Goal: Contribute content: Add original content to the website for others to see

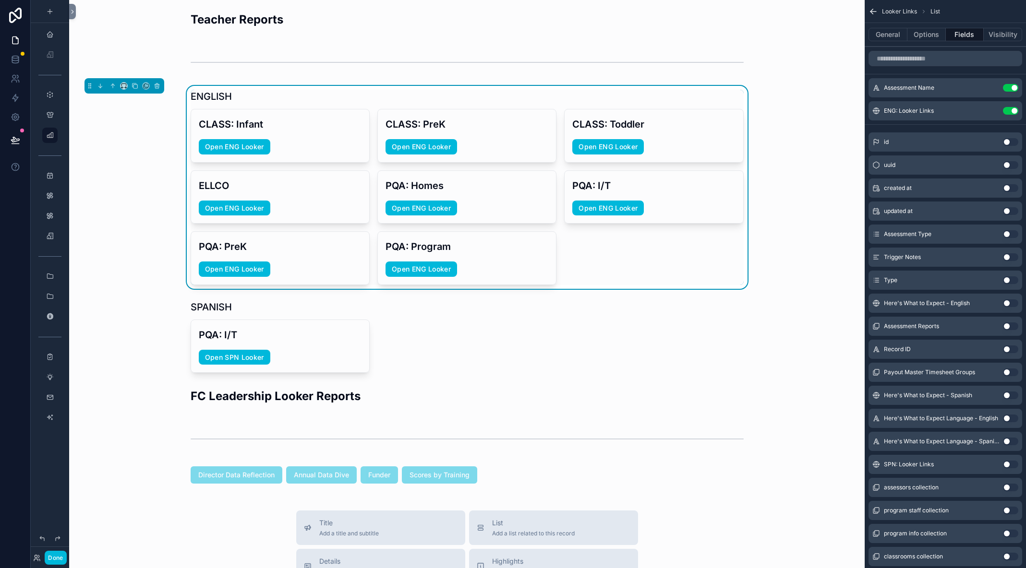
click at [165, 348] on div "scrollable content" at bounding box center [467, 337] width 780 height 81
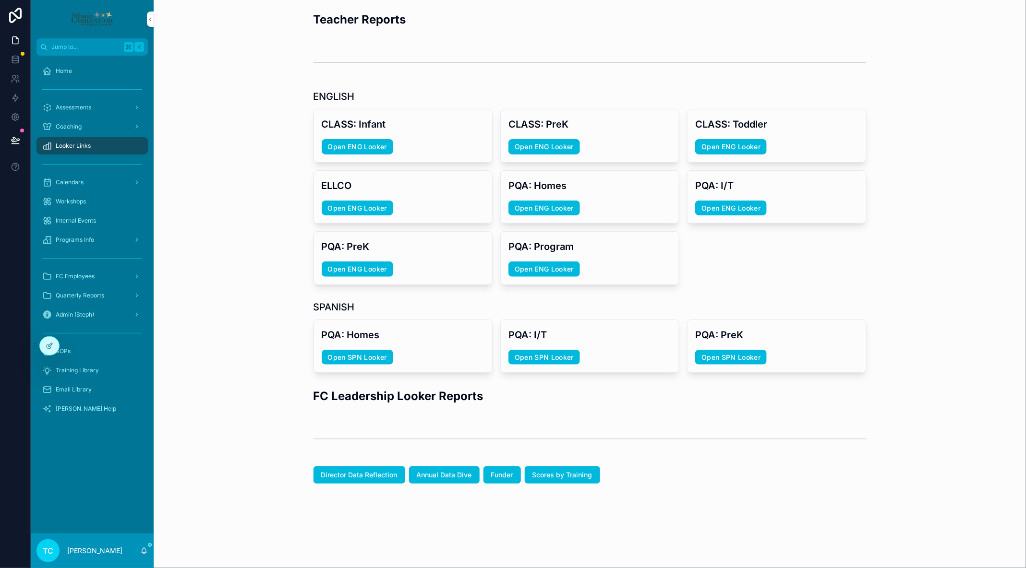
click at [323, 398] on h2 "FC Leadership Looker Reports" at bounding box center [398, 396] width 170 height 16
click at [52, 349] on icon at bounding box center [50, 346] width 8 height 8
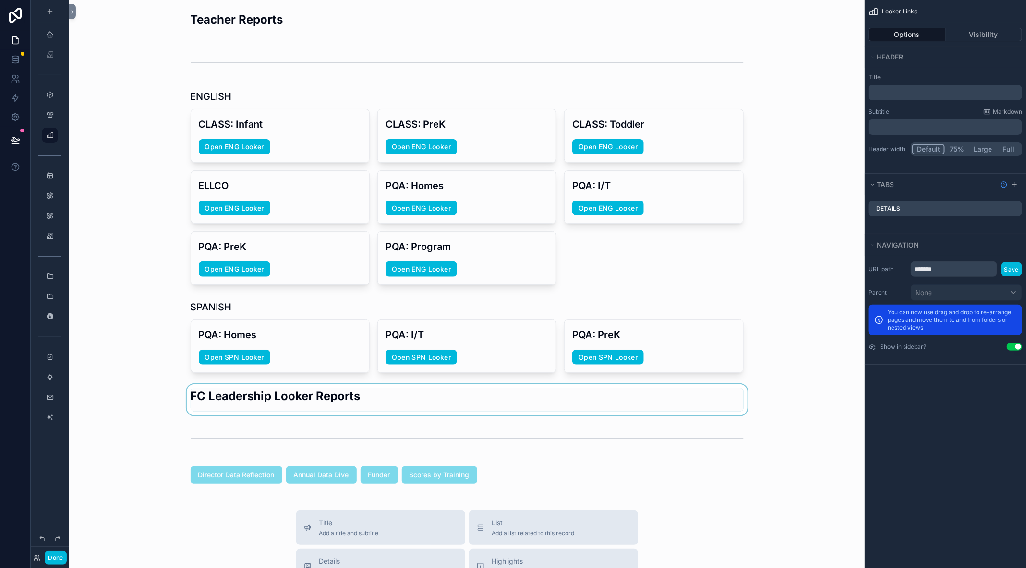
click at [193, 399] on div "scrollable content" at bounding box center [467, 399] width 780 height 31
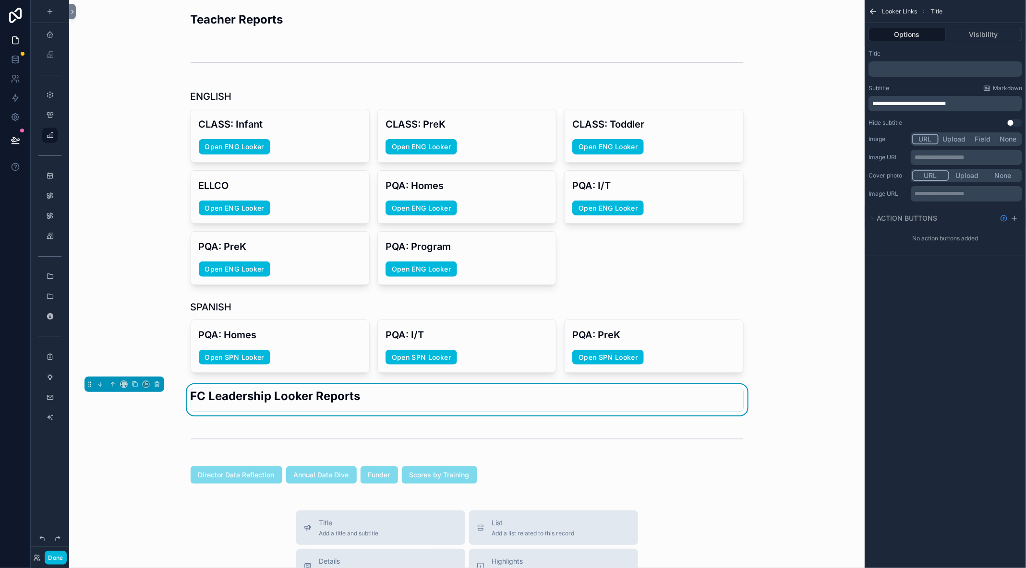
click at [190, 376] on div "Teacher Reports ENGLISH CLASS: Infant Open ENG Looker CLASS: PreK Open ENG Look…" at bounding box center [466, 464] width 795 height 929
click at [72, 10] on icon at bounding box center [72, 11] width 7 height 7
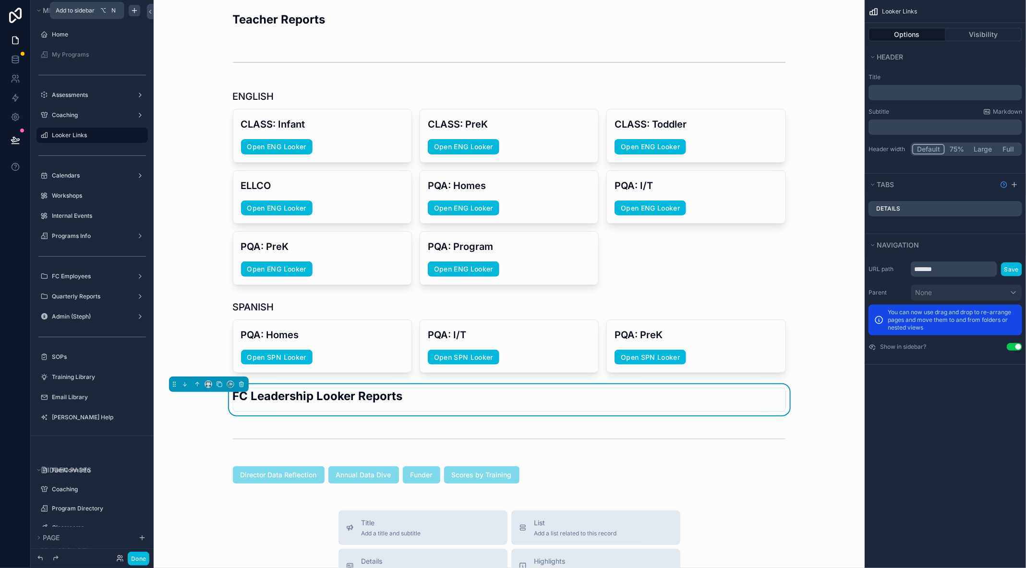
click at [137, 9] on icon "scrollable content" at bounding box center [135, 11] width 8 height 8
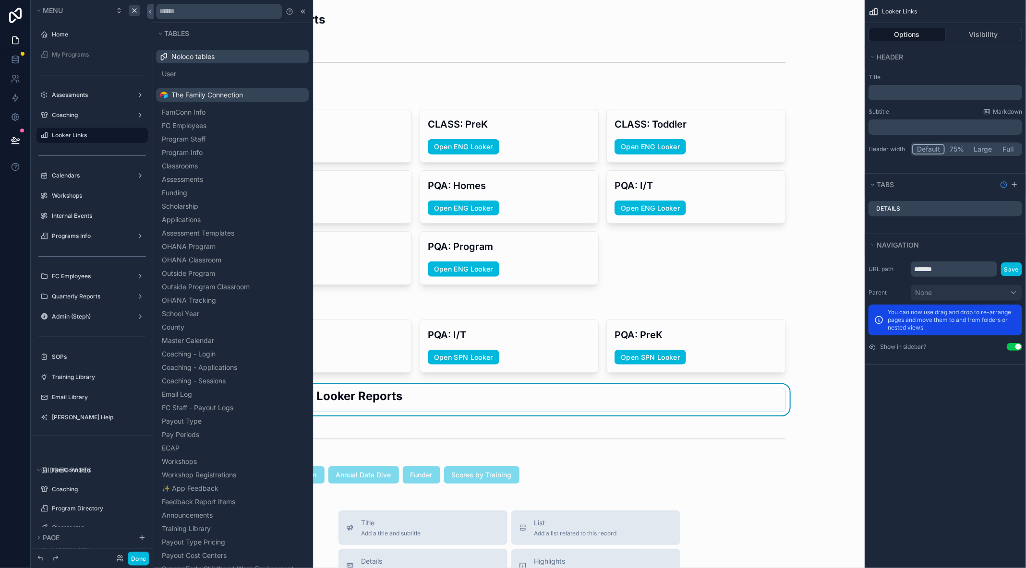
click at [93, 135] on label "Looker Links" at bounding box center [97, 136] width 90 height 8
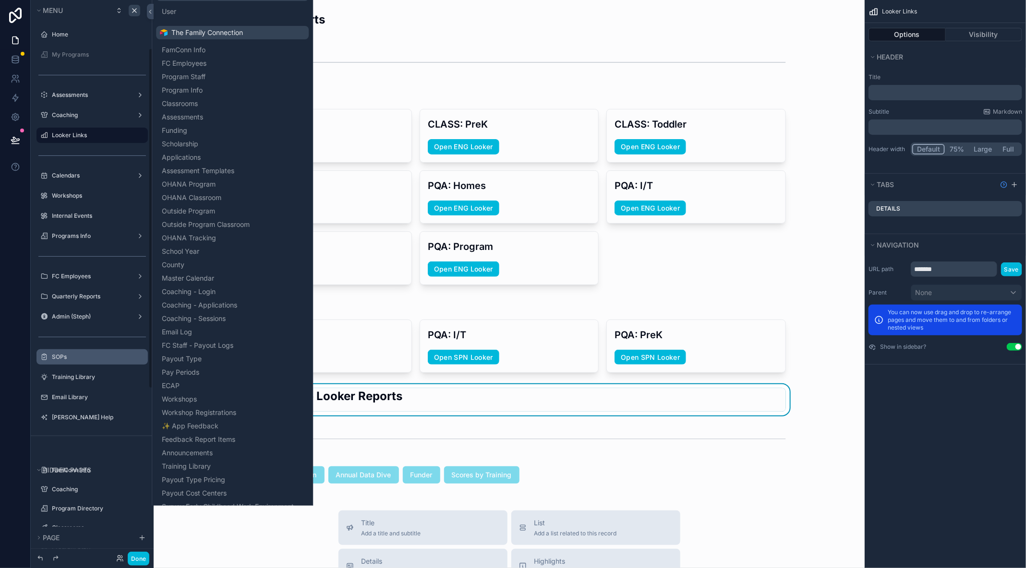
scroll to position [352, 0]
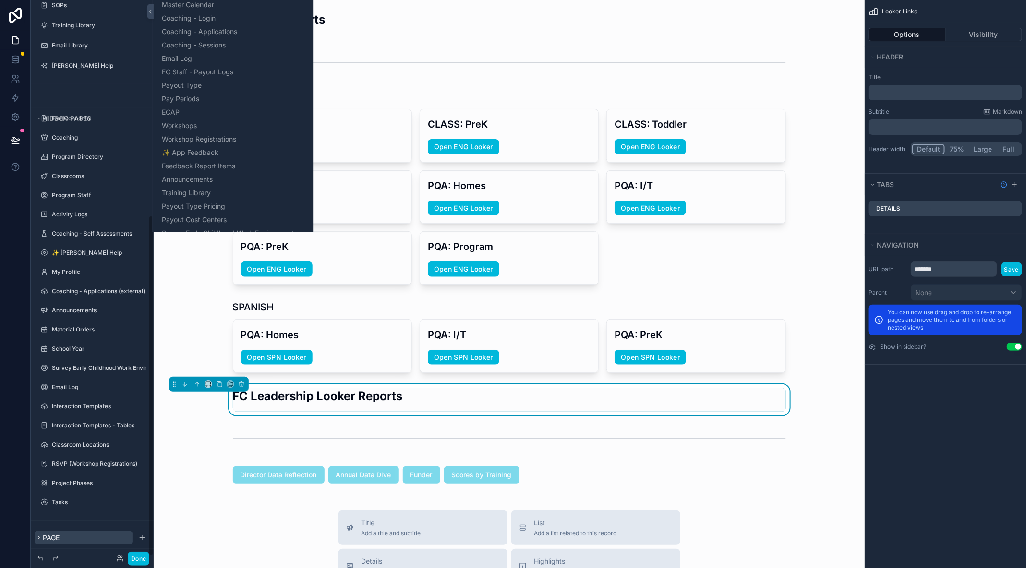
click at [51, 537] on span "Page" at bounding box center [51, 538] width 17 height 8
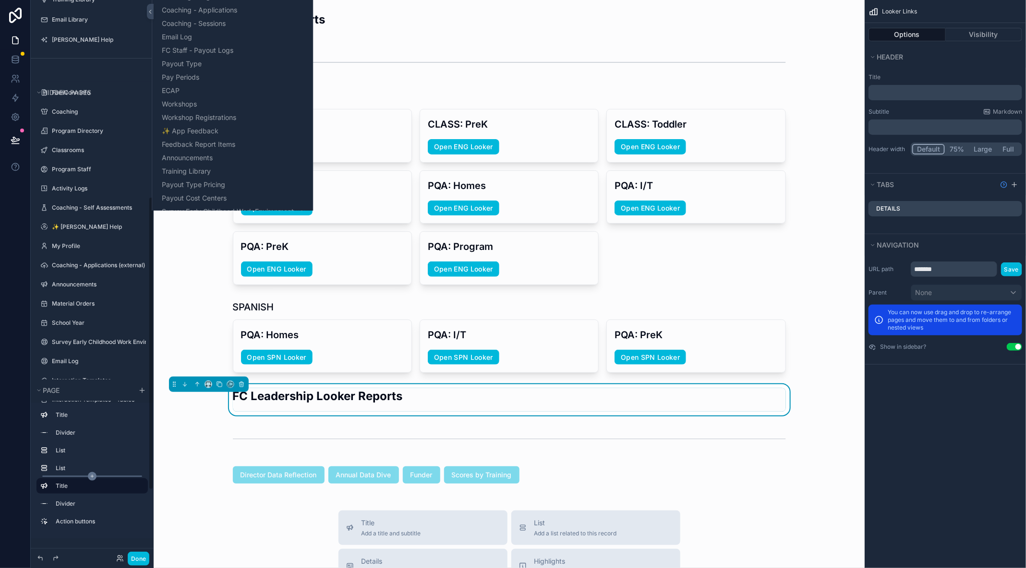
scroll to position [372, 0]
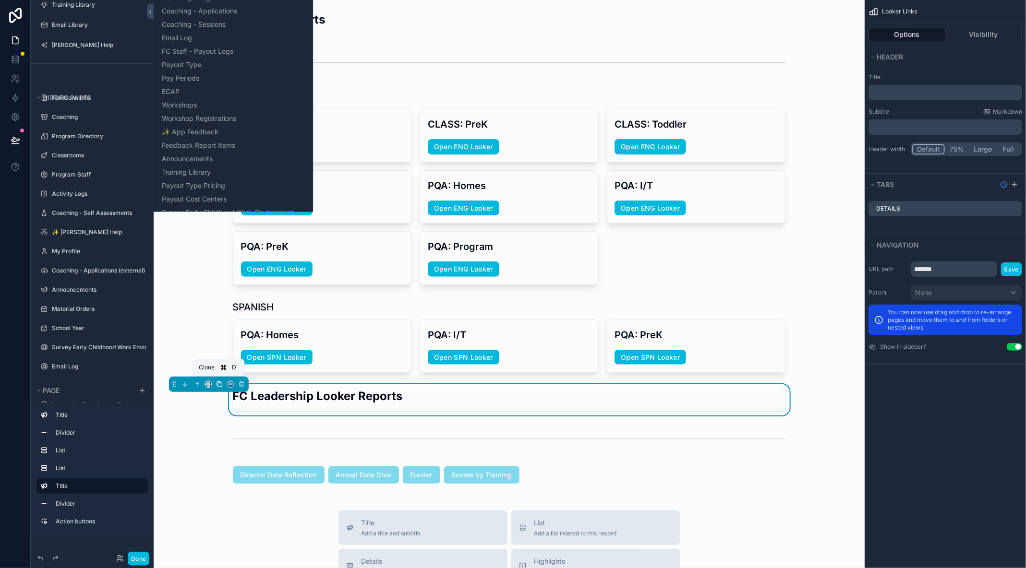
click at [218, 382] on icon "scrollable content" at bounding box center [219, 384] width 7 height 7
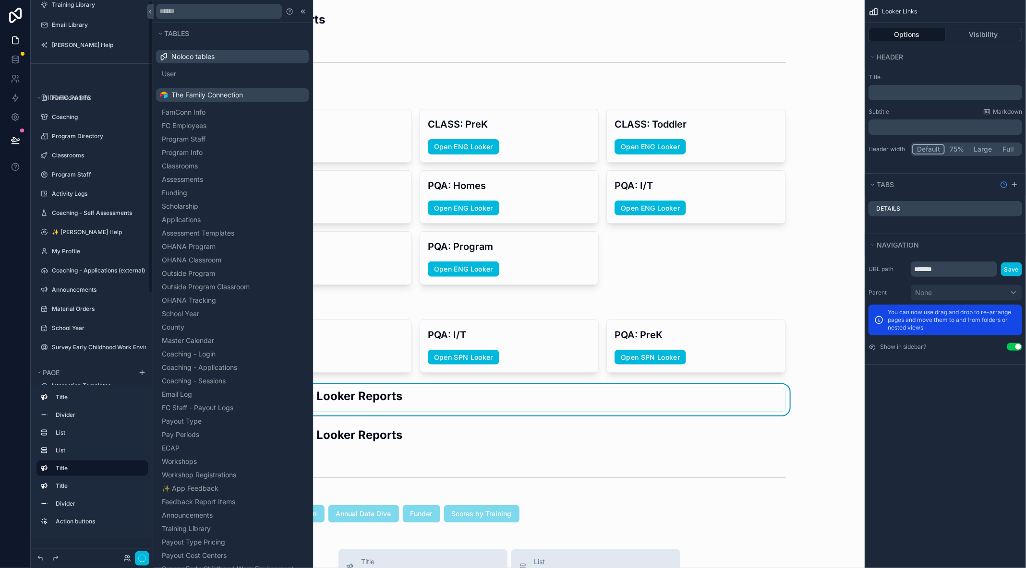
scroll to position [0, 0]
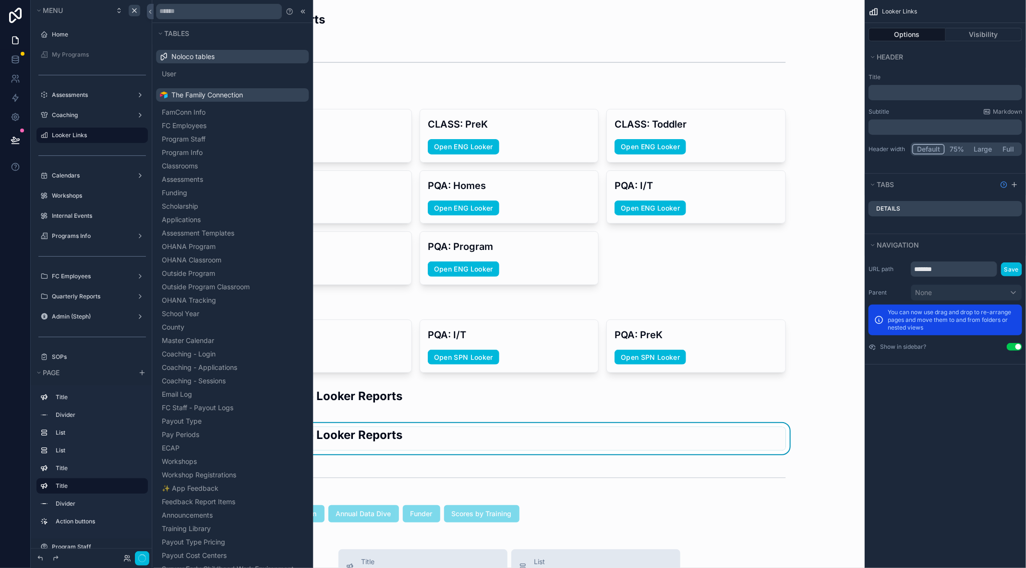
click at [432, 430] on div "FC Leadership Looker Reports" at bounding box center [509, 439] width 553 height 24
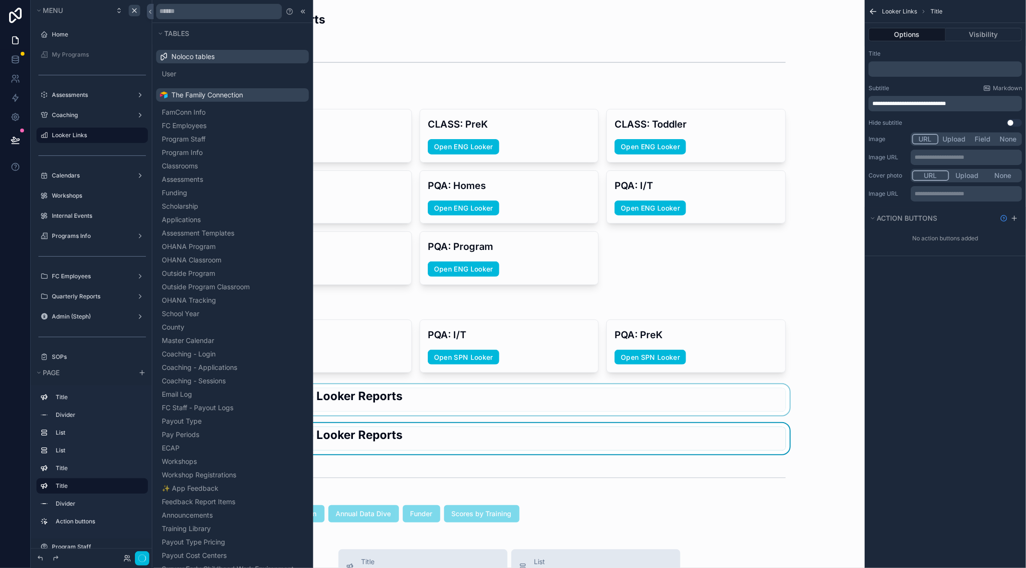
click at [423, 394] on div "scrollable content" at bounding box center [508, 399] width 695 height 31
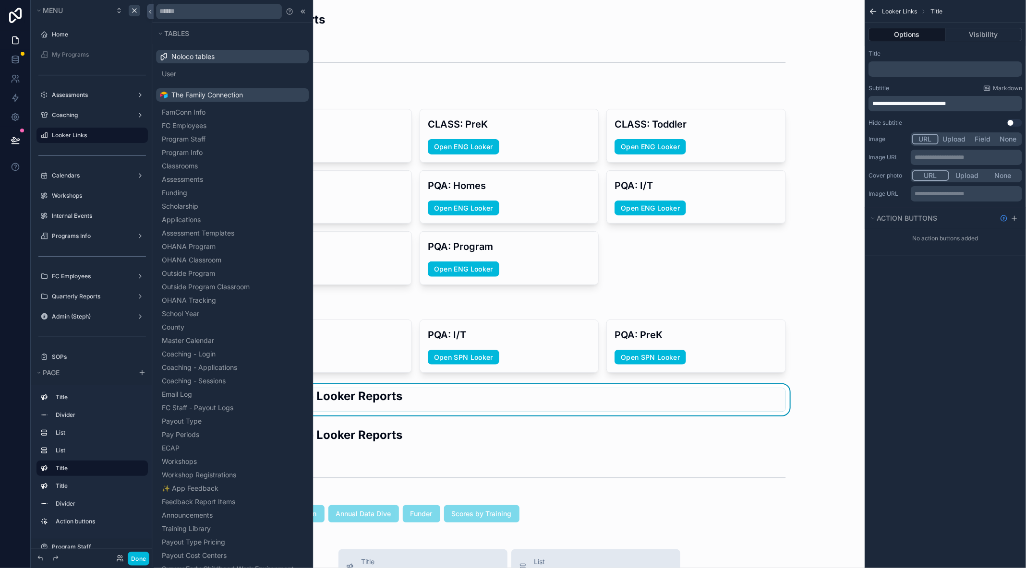
click at [991, 103] on p "**********" at bounding box center [946, 104] width 148 height 8
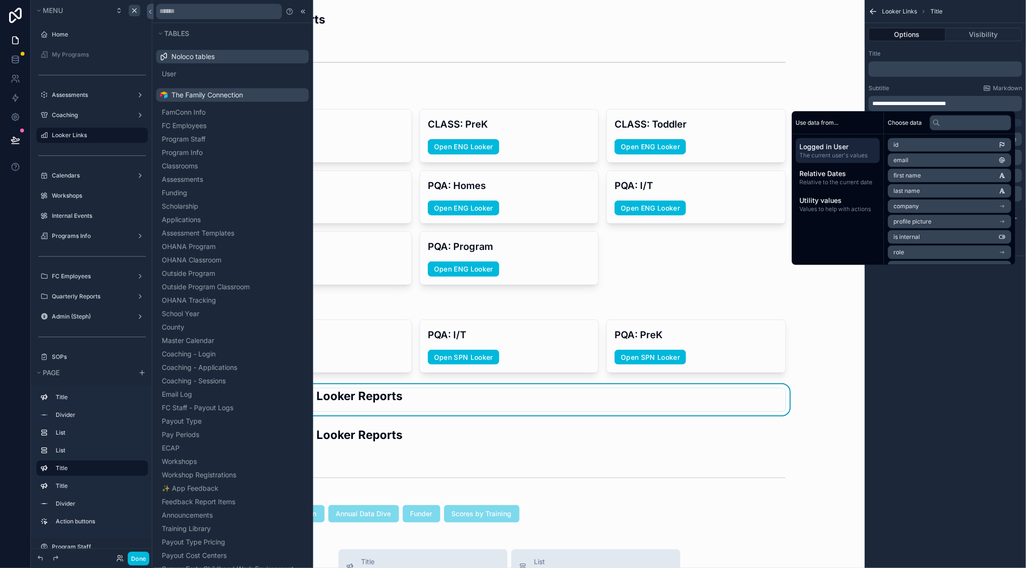
click at [991, 103] on p "**********" at bounding box center [946, 104] width 148 height 8
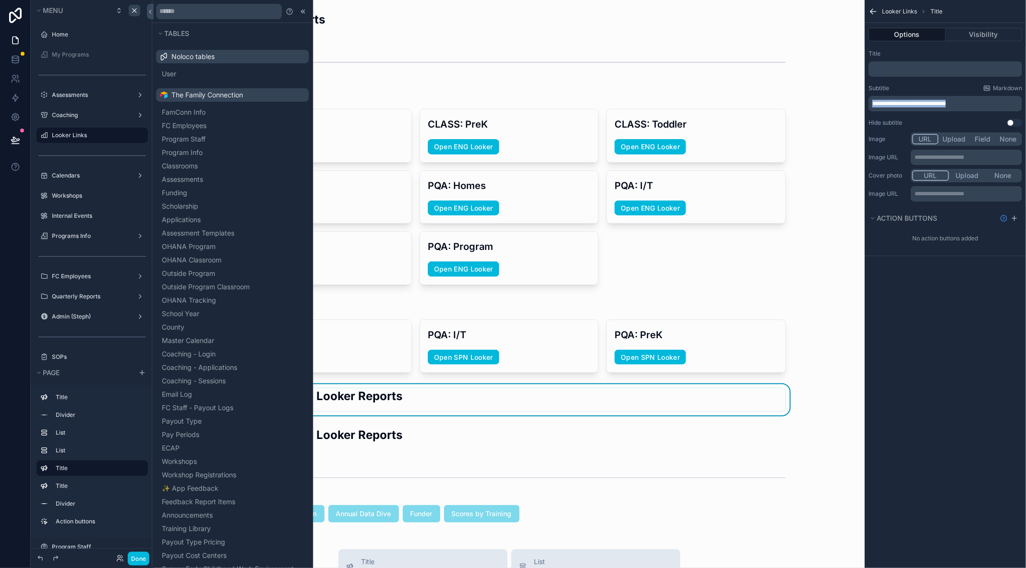
click at [991, 103] on p "**********" at bounding box center [946, 104] width 148 height 8
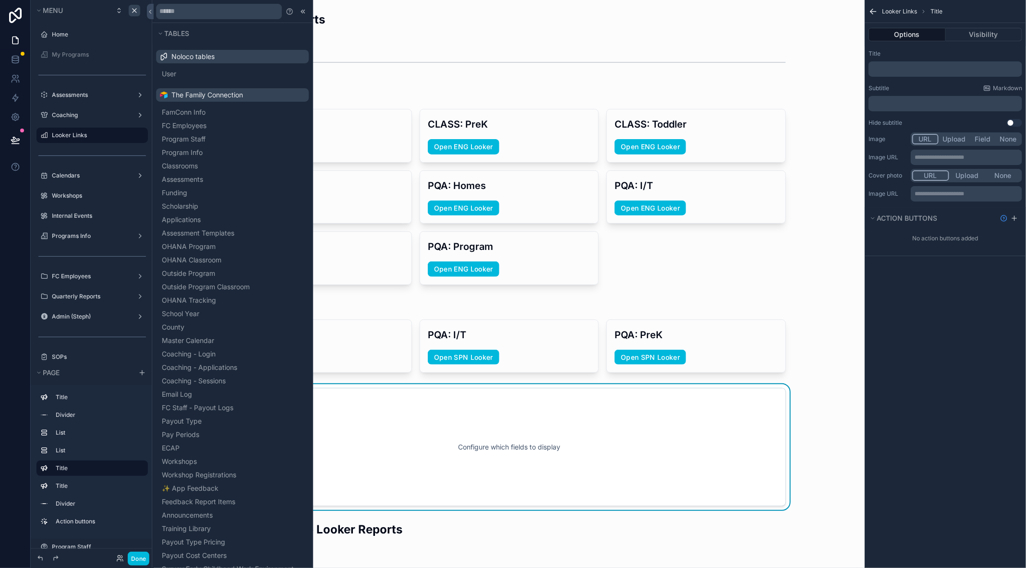
click at [826, 398] on div "Configure which fields to display" at bounding box center [508, 447] width 695 height 126
click at [819, 400] on div "Configure which fields to display" at bounding box center [508, 447] width 695 height 126
click at [304, 11] on icon at bounding box center [303, 12] width 8 height 8
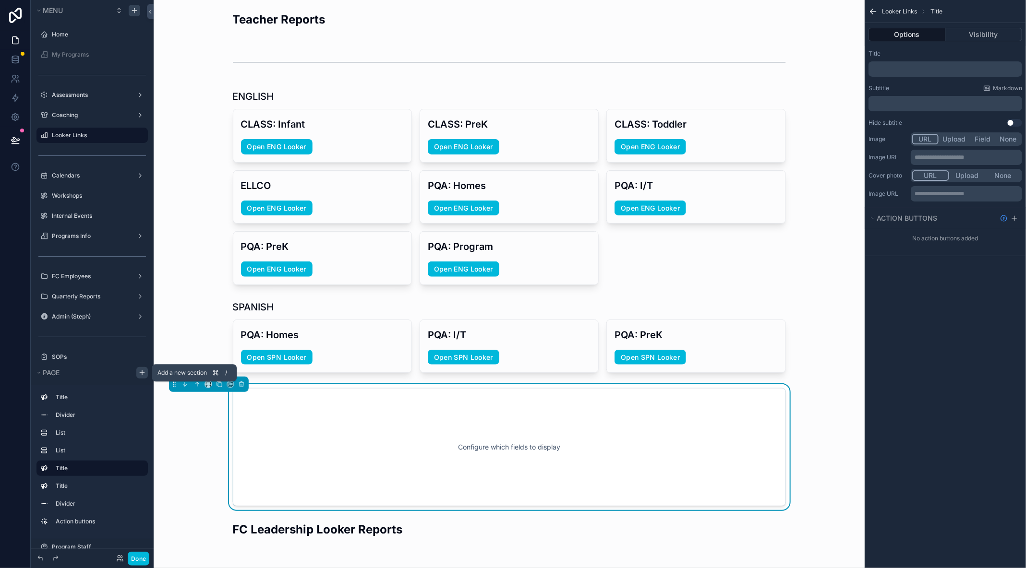
click at [144, 373] on icon "scrollable content" at bounding box center [142, 373] width 8 height 8
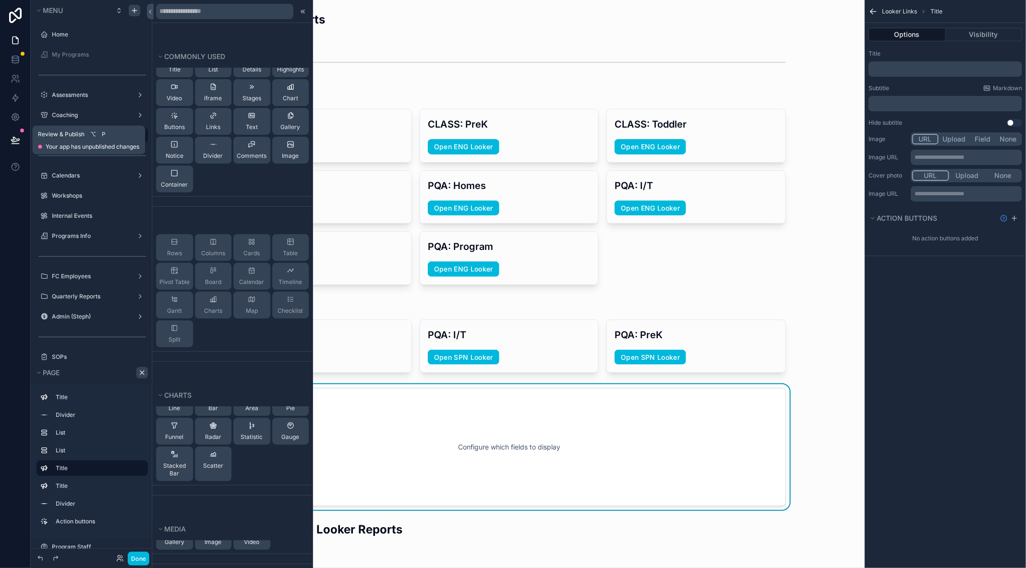
click at [18, 136] on icon at bounding box center [16, 140] width 10 height 10
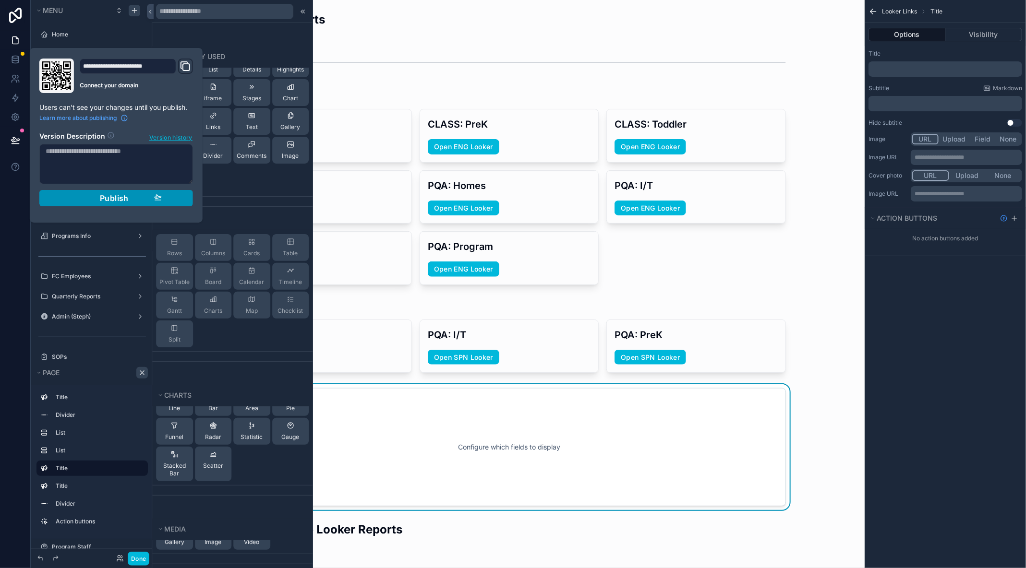
click at [79, 197] on div "Publish" at bounding box center [116, 198] width 91 height 10
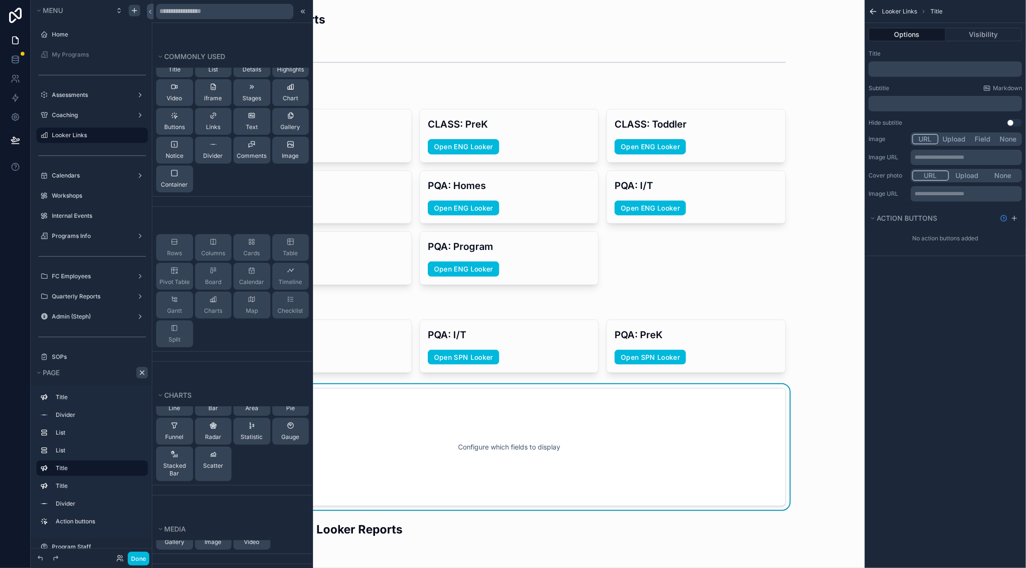
click at [399, 56] on div "scrollable content" at bounding box center [508, 63] width 695 height 32
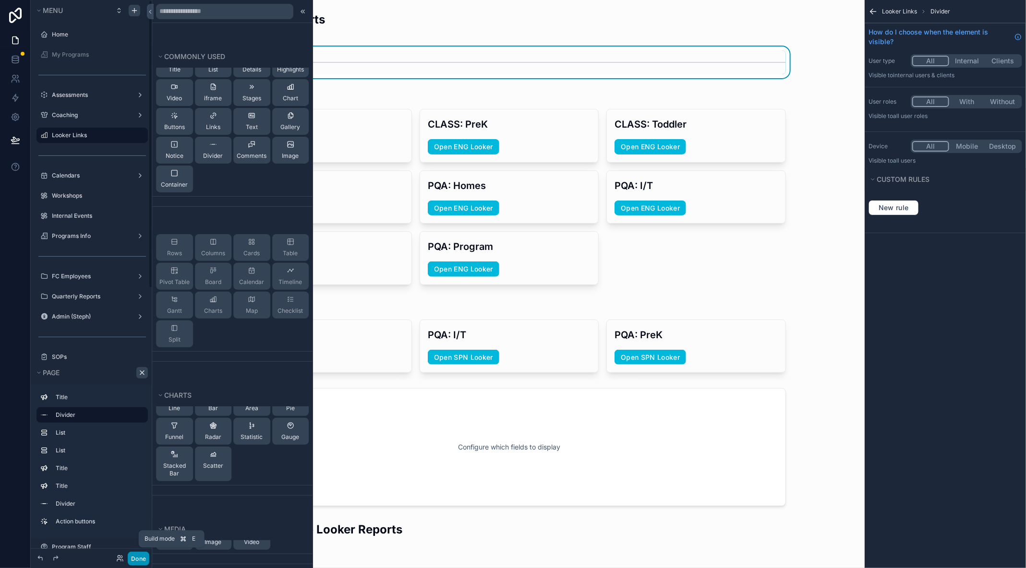
click at [140, 562] on button "Done" at bounding box center [139, 559] width 22 height 14
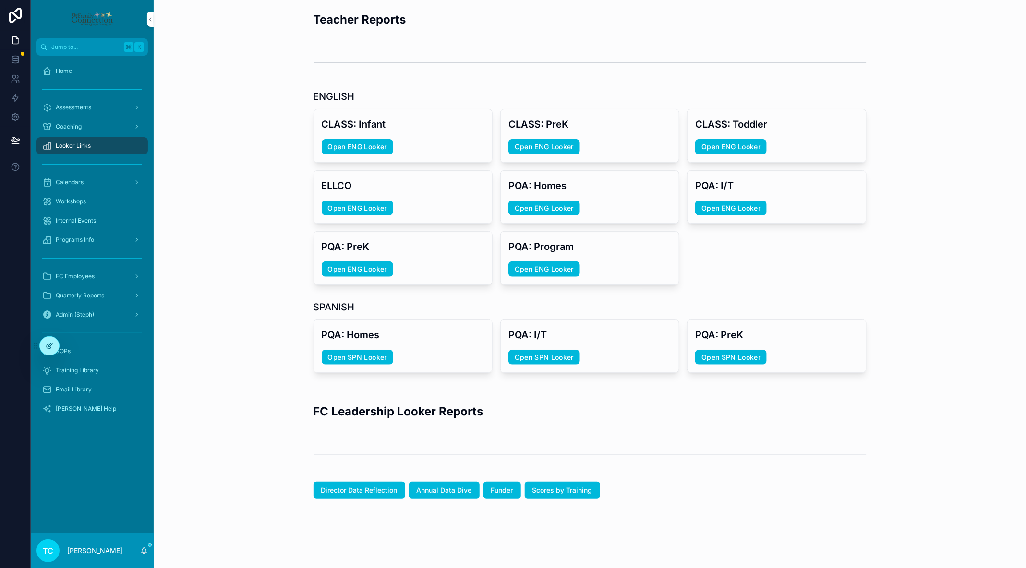
click at [53, 344] on icon at bounding box center [50, 346] width 8 height 8
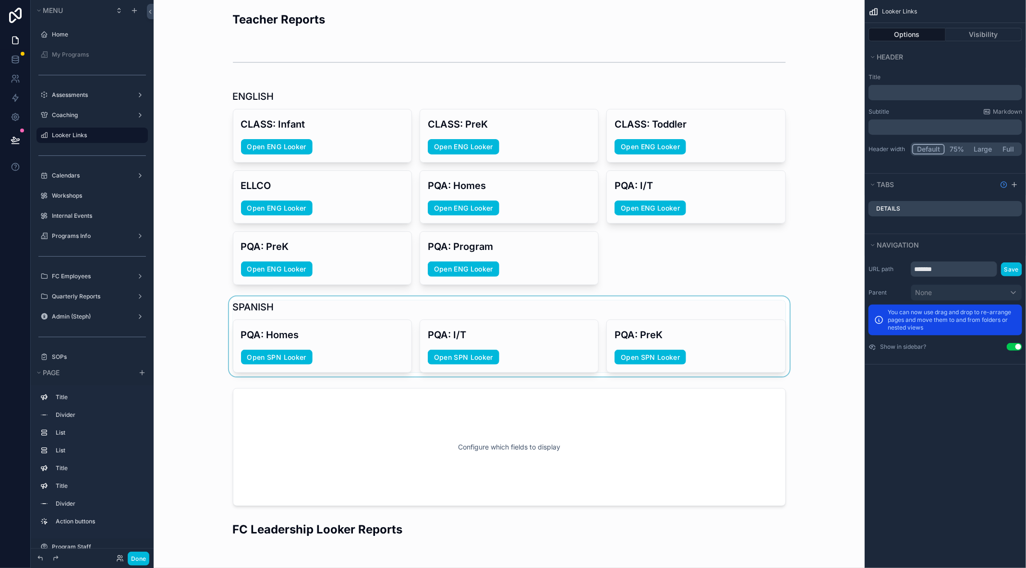
click at [313, 306] on div "scrollable content" at bounding box center [508, 337] width 695 height 81
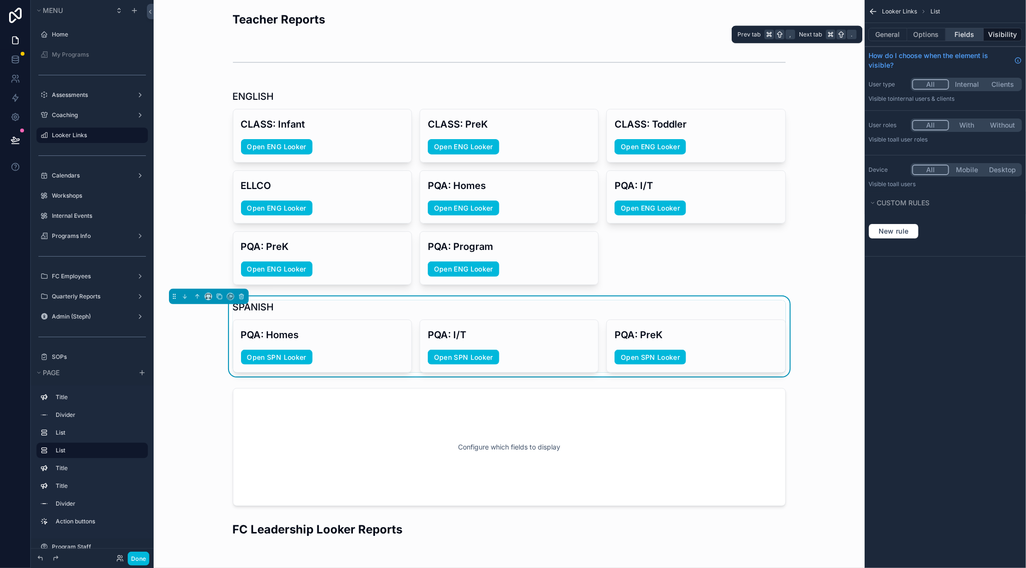
click at [968, 36] on button "Fields" at bounding box center [964, 34] width 38 height 13
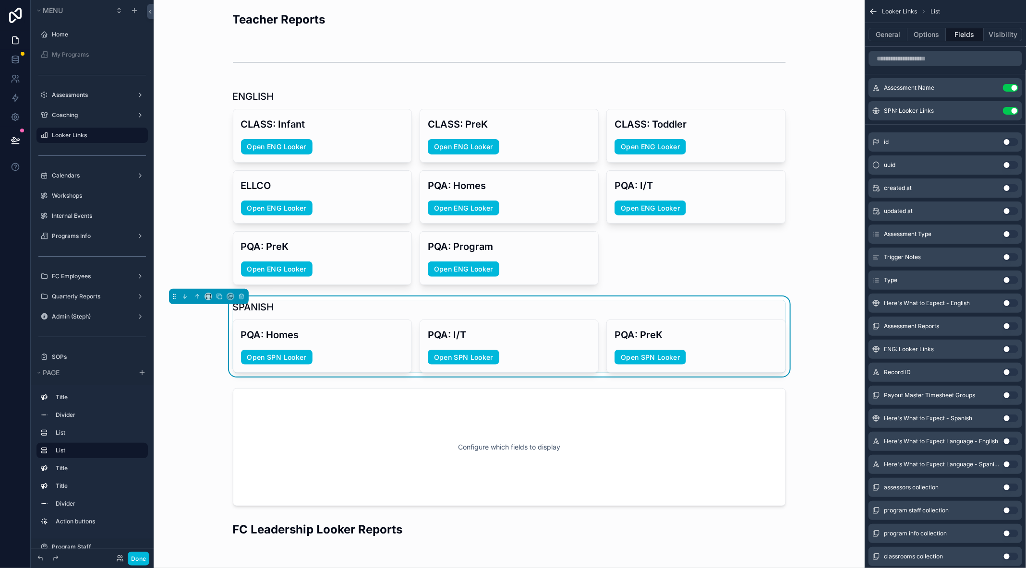
click at [0, 0] on icon "scrollable content" at bounding box center [0, 0] width 0 height 0
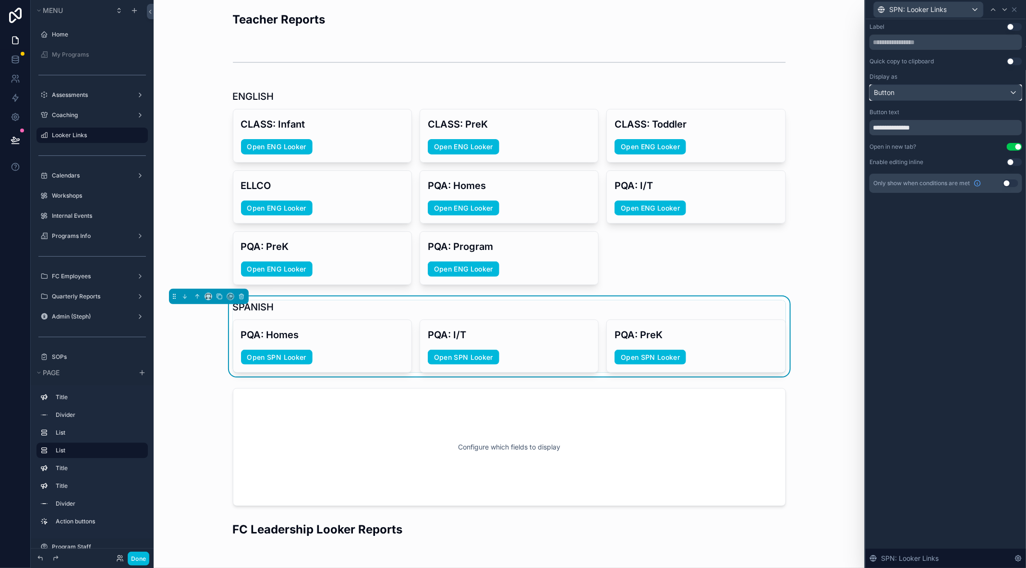
click at [994, 88] on div "Button" at bounding box center [946, 92] width 152 height 15
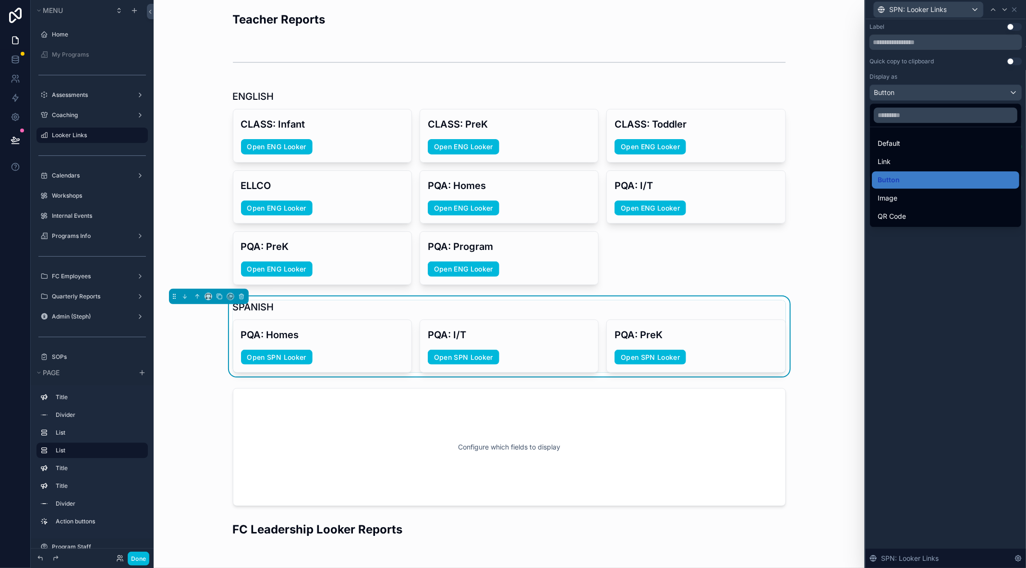
click at [978, 67] on div at bounding box center [945, 284] width 160 height 568
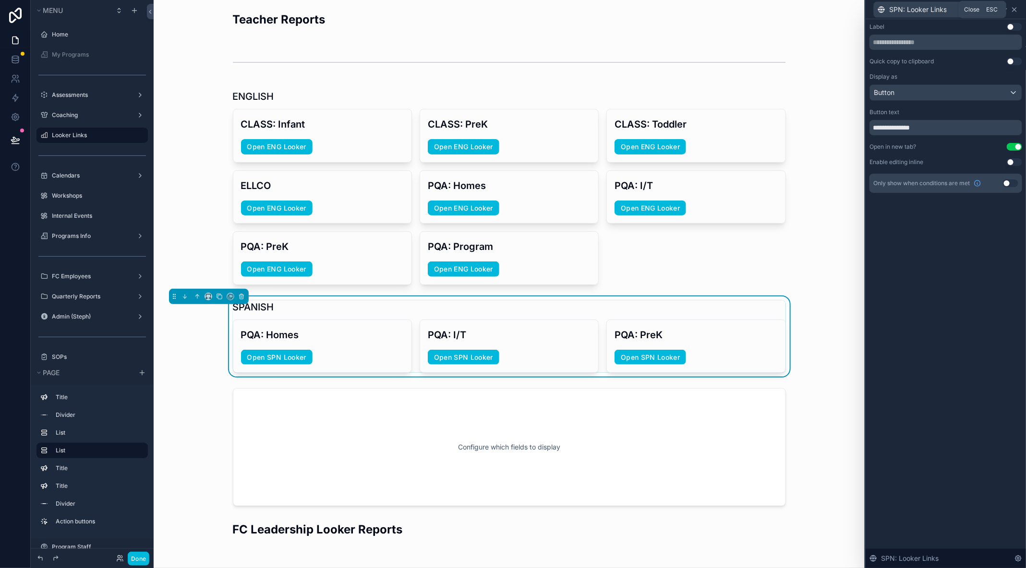
click at [1017, 7] on icon at bounding box center [1014, 10] width 8 height 8
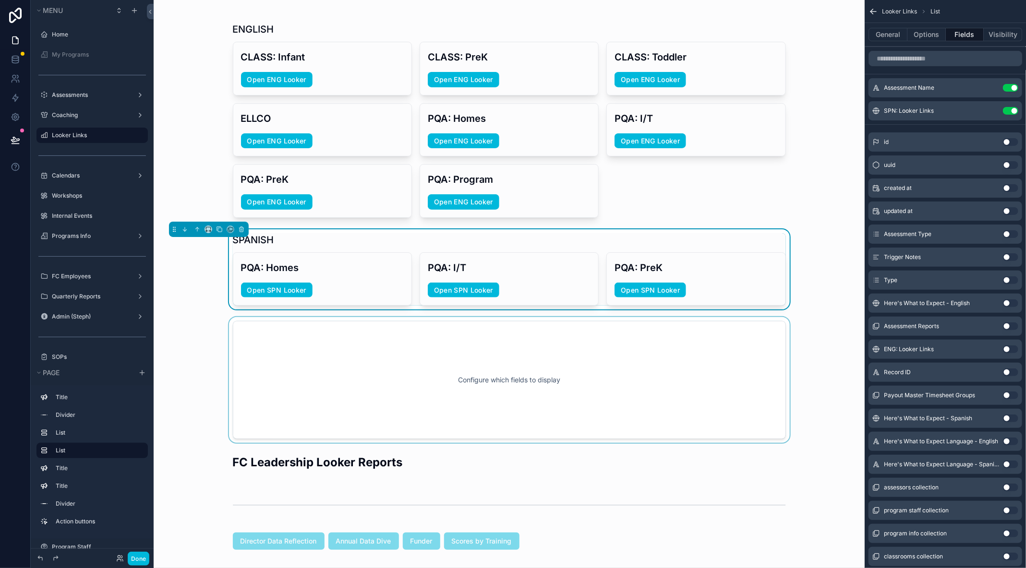
scroll to position [108, 0]
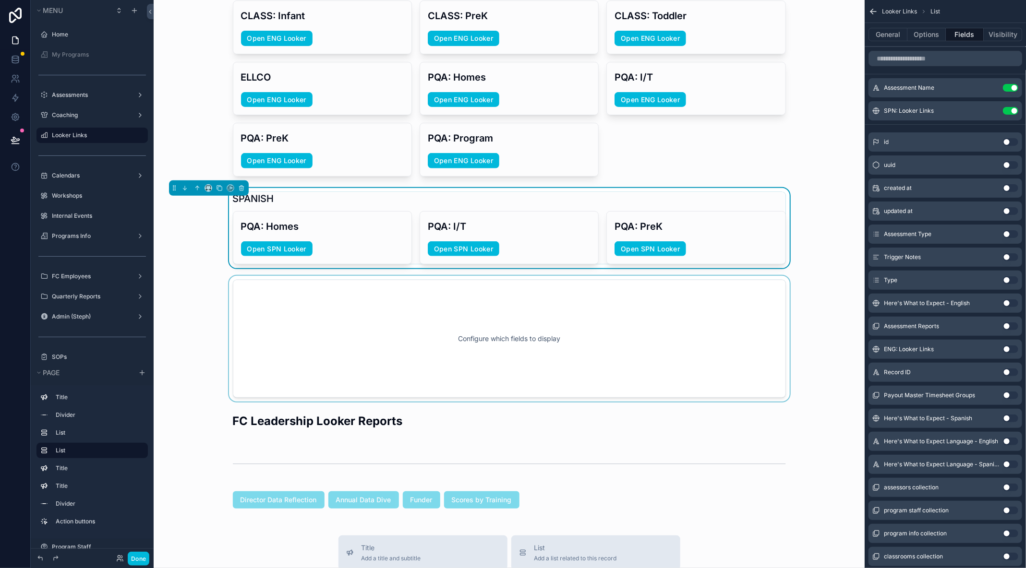
click at [511, 343] on div "scrollable content" at bounding box center [508, 339] width 695 height 126
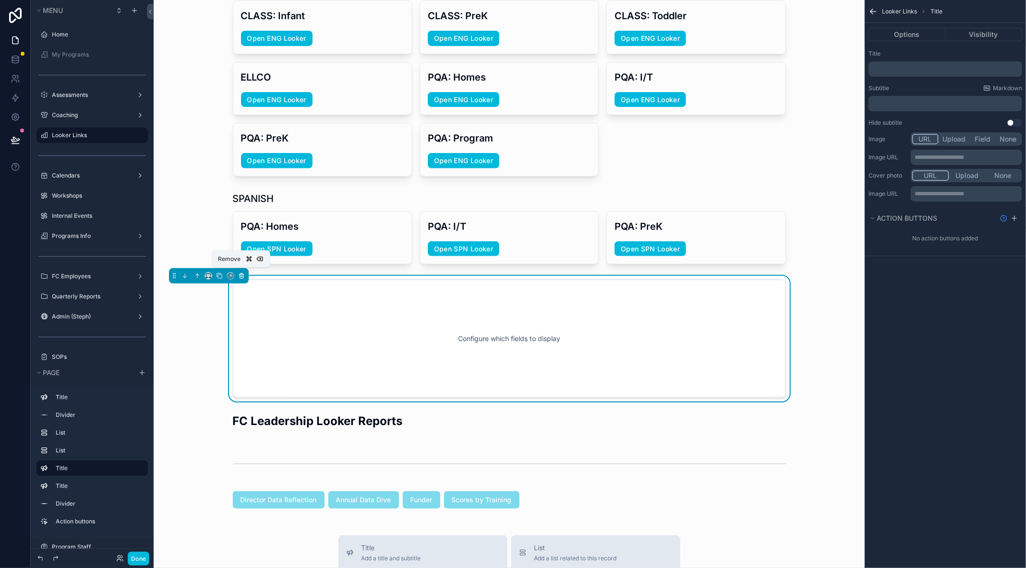
click at [242, 275] on icon "scrollable content" at bounding box center [241, 277] width 4 height 4
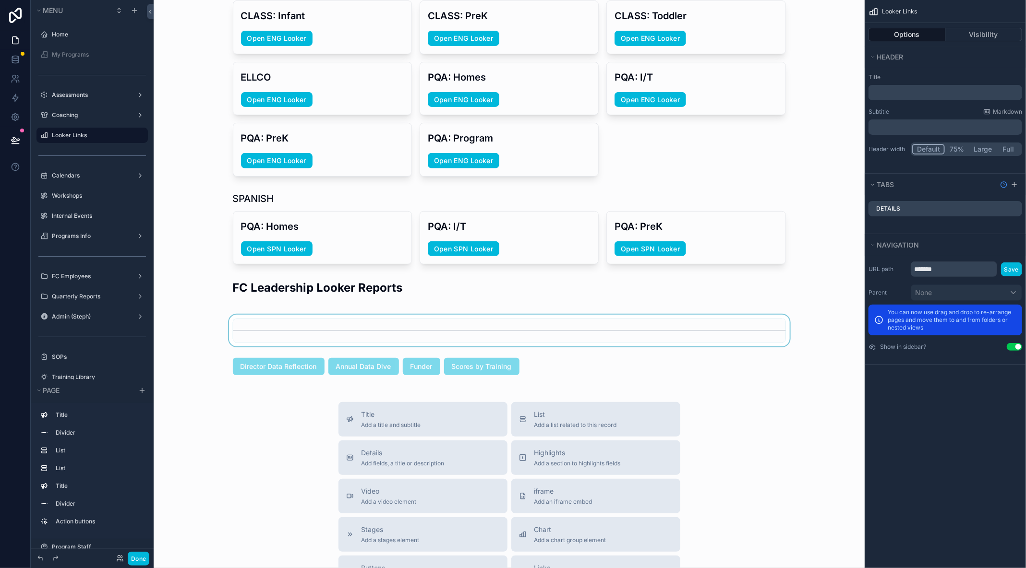
click at [231, 328] on div "scrollable content" at bounding box center [508, 331] width 695 height 32
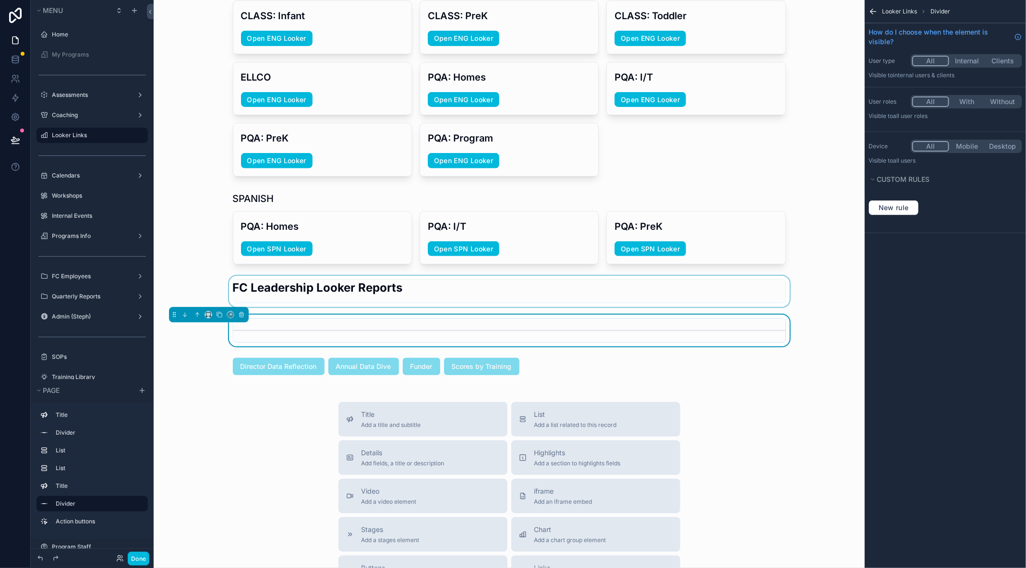
click at [328, 281] on div "scrollable content" at bounding box center [508, 291] width 695 height 31
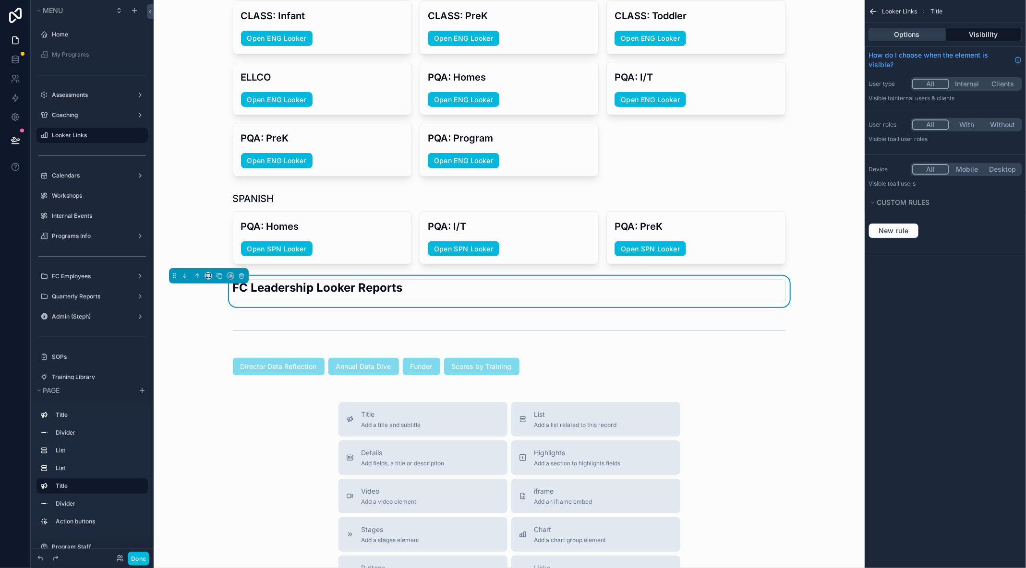
click at [921, 35] on button "Options" at bounding box center [906, 34] width 77 height 13
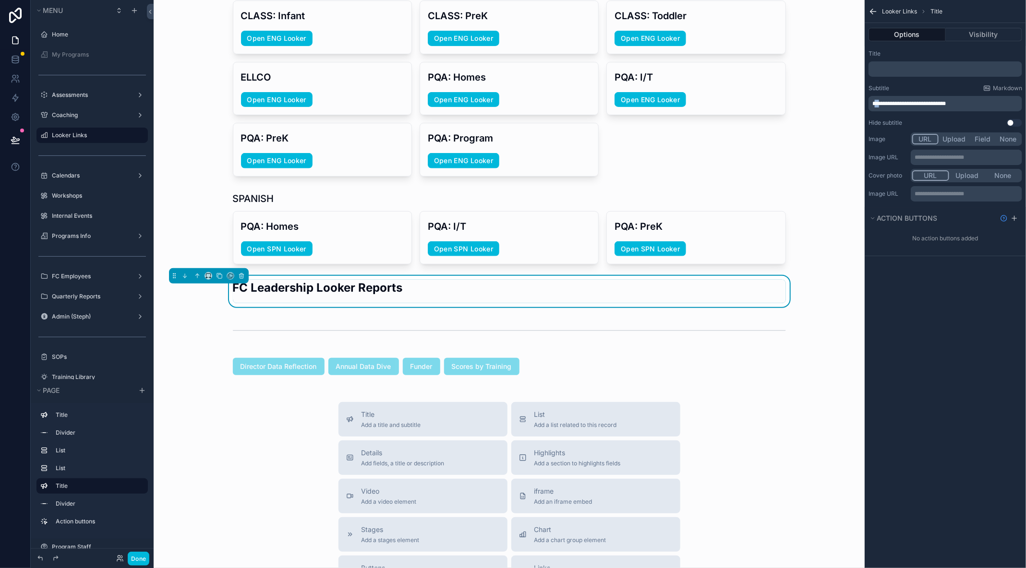
drag, startPoint x: 881, startPoint y: 104, endPoint x: 876, endPoint y: 104, distance: 5.3
click at [876, 104] on span "**********" at bounding box center [908, 104] width 73 height 6
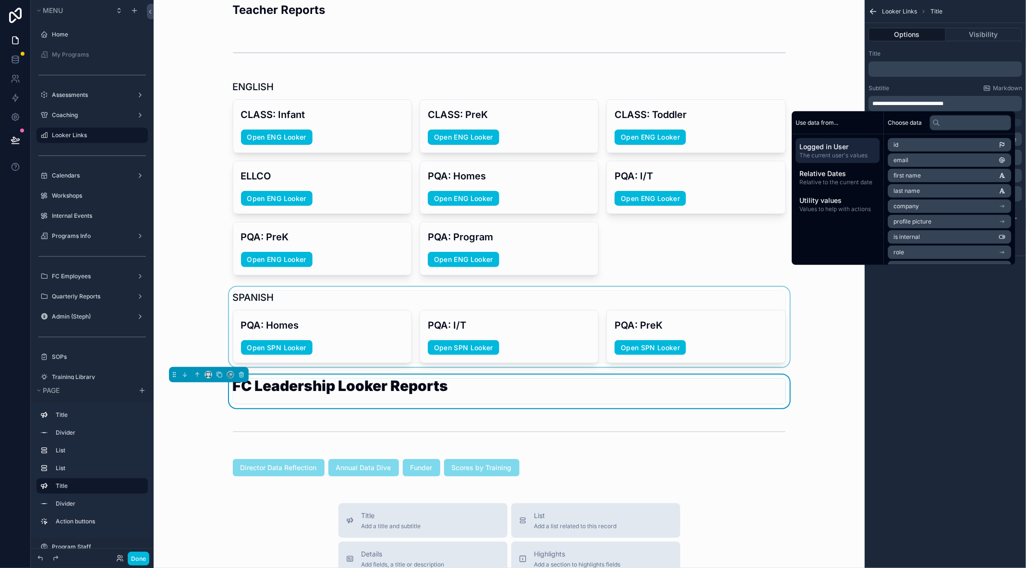
scroll to position [0, 0]
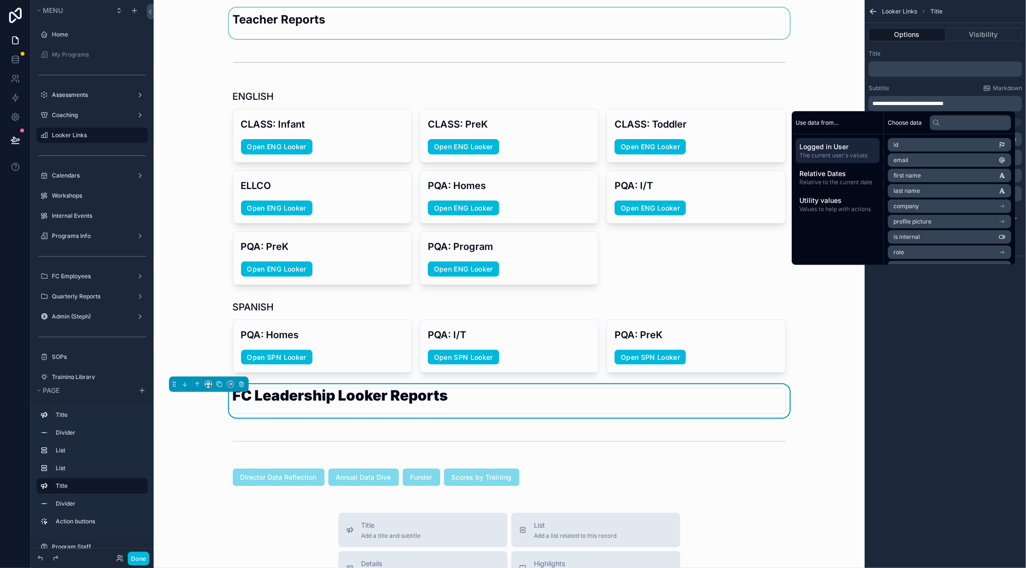
click at [313, 21] on div "scrollable content" at bounding box center [508, 23] width 695 height 31
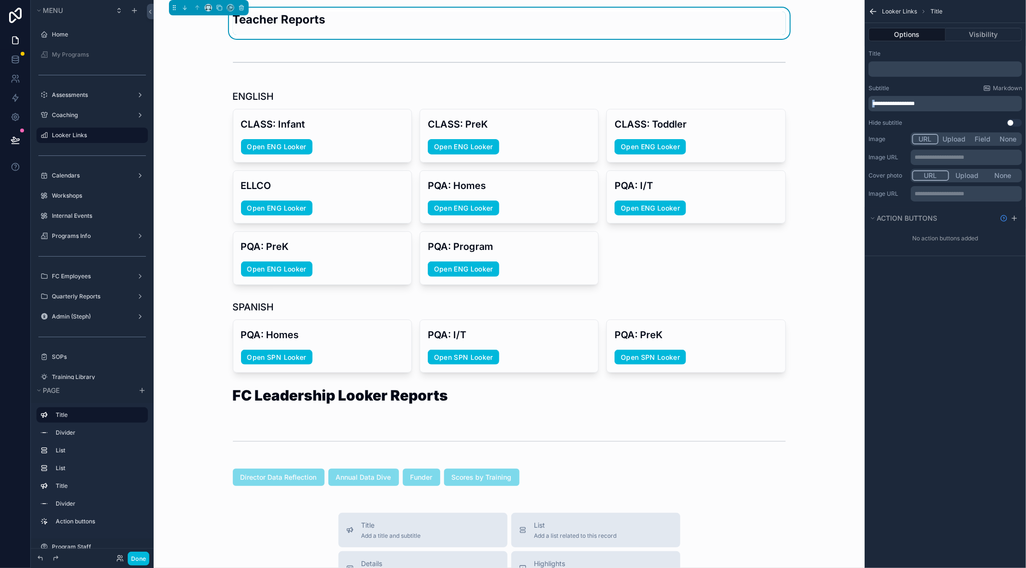
drag, startPoint x: 877, startPoint y: 103, endPoint x: 871, endPoint y: 103, distance: 6.2
click at [871, 103] on div "**********" at bounding box center [945, 103] width 154 height 15
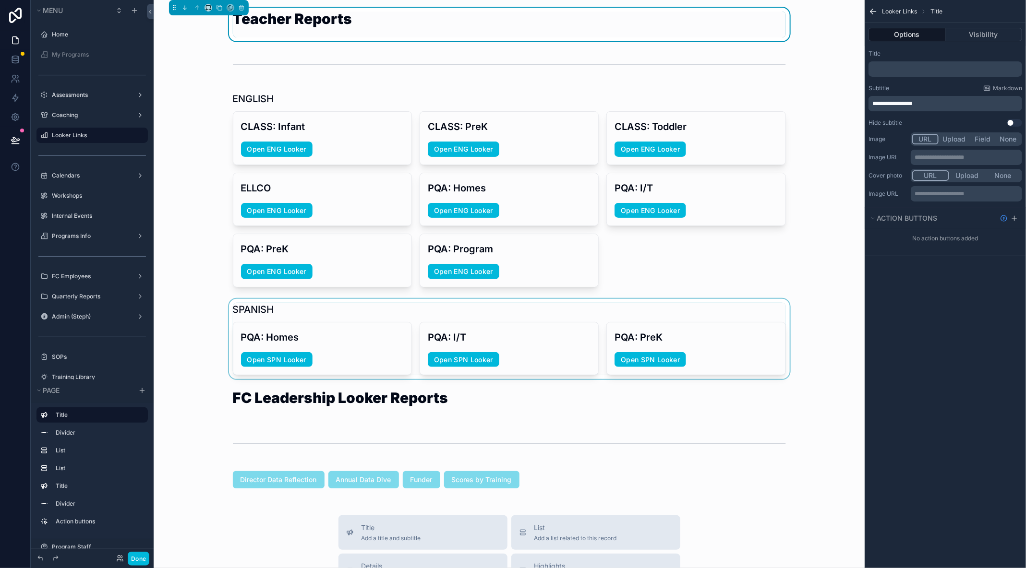
click at [664, 302] on div "scrollable content" at bounding box center [508, 339] width 695 height 81
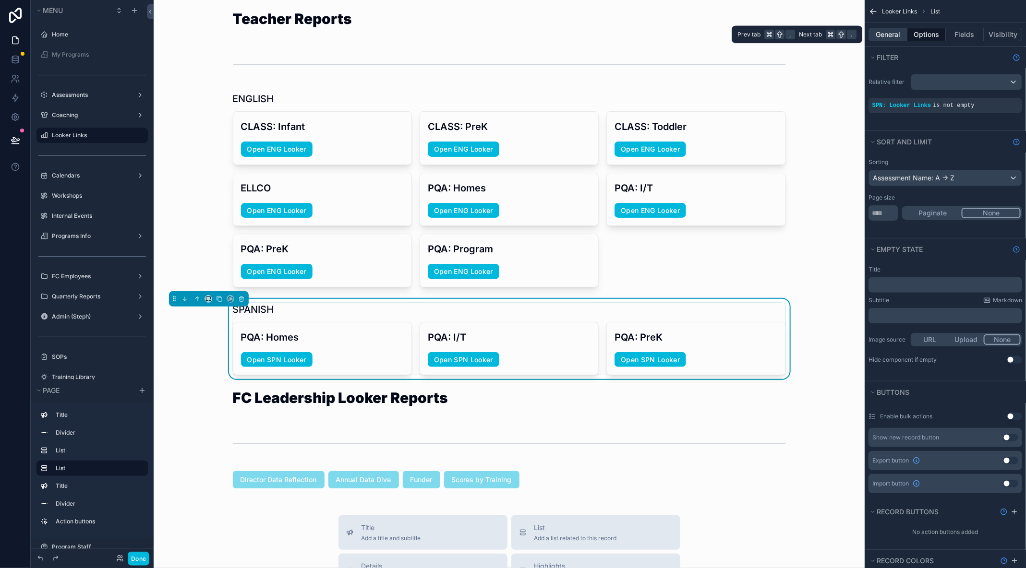
click at [897, 35] on button "General" at bounding box center [887, 34] width 39 height 13
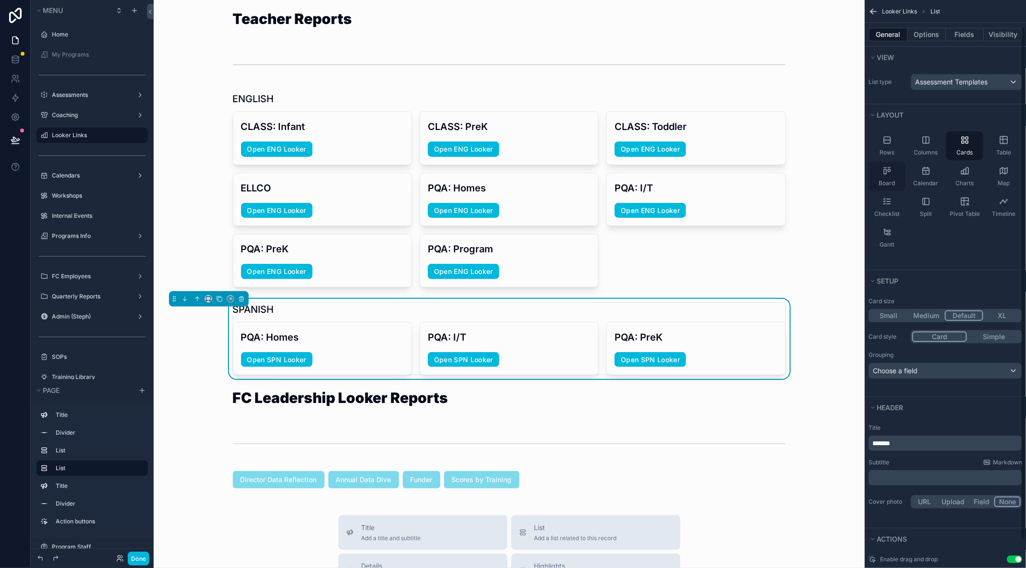
scroll to position [60, 0]
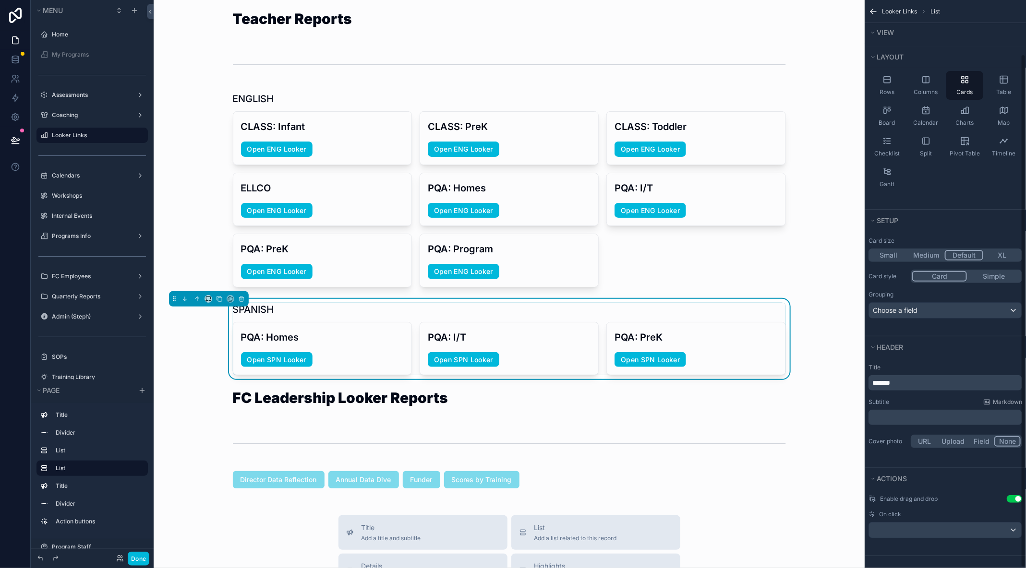
click at [891, 413] on p "﻿" at bounding box center [946, 418] width 148 height 10
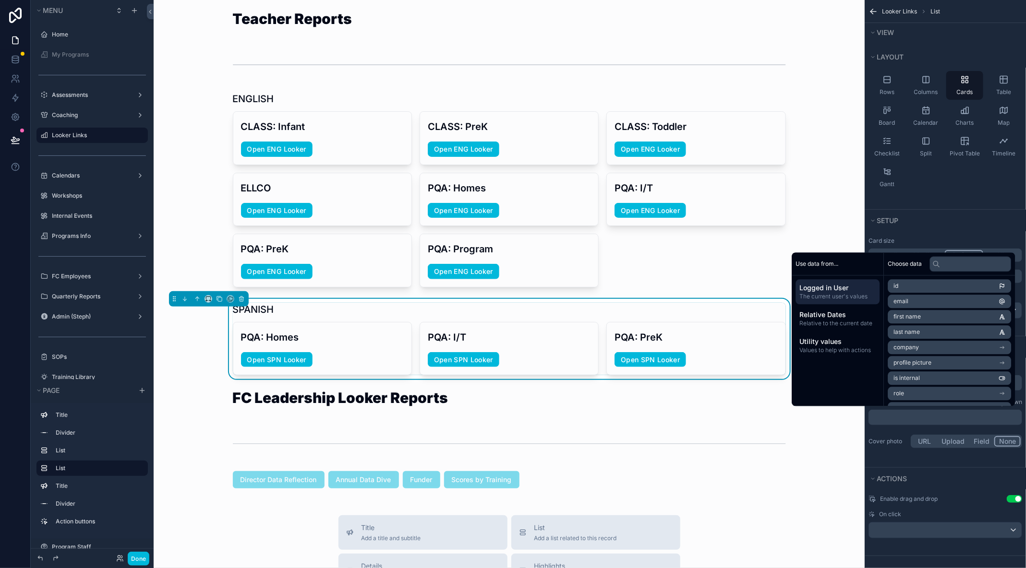
paste div "scrollable content"
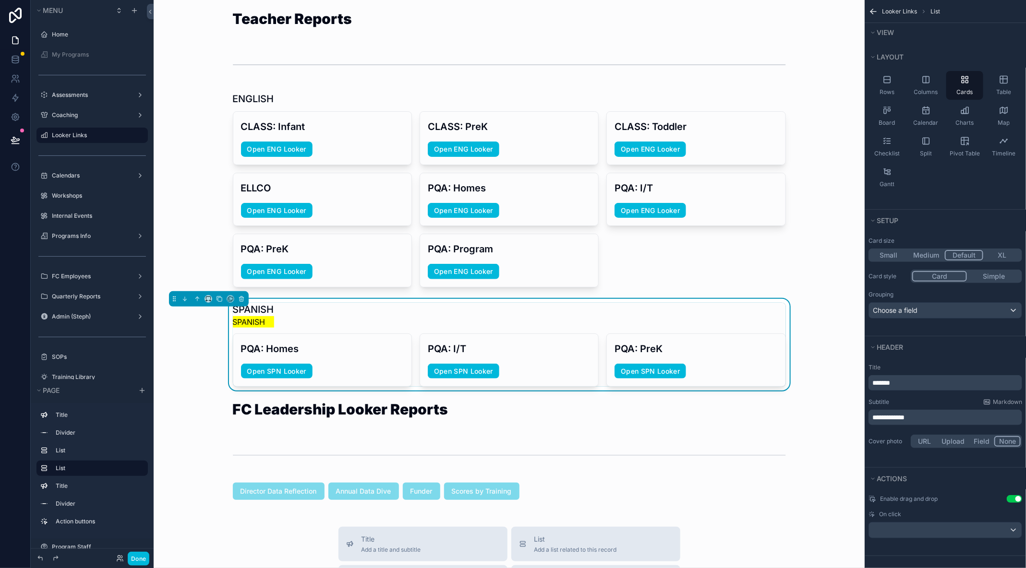
click at [888, 452] on div "**********" at bounding box center [944, 412] width 161 height 109
click at [927, 381] on p "*******" at bounding box center [946, 383] width 148 height 10
click at [873, 382] on span "**********" at bounding box center [884, 383] width 25 height 7
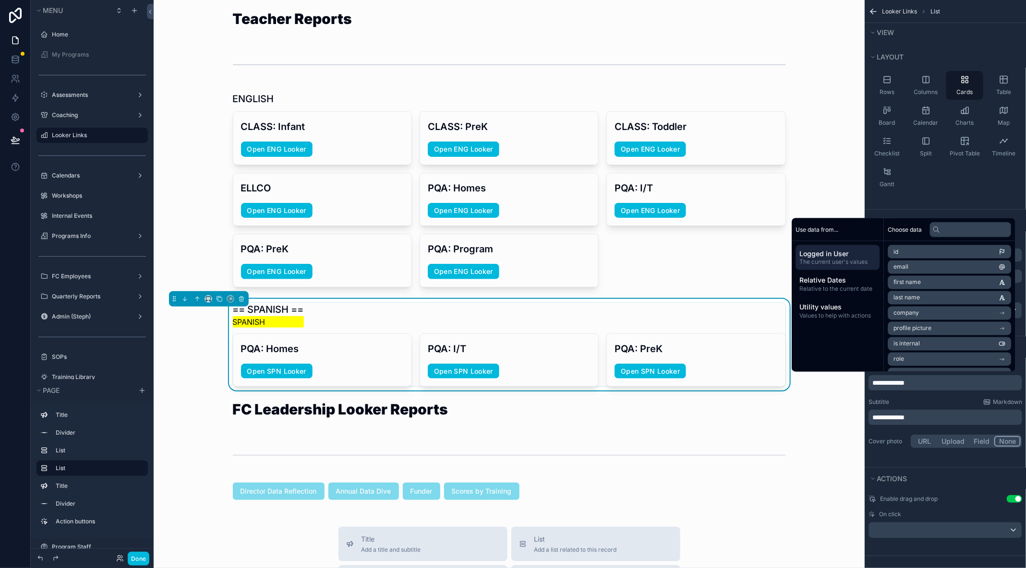
click at [946, 378] on p "**********" at bounding box center [946, 383] width 148 height 10
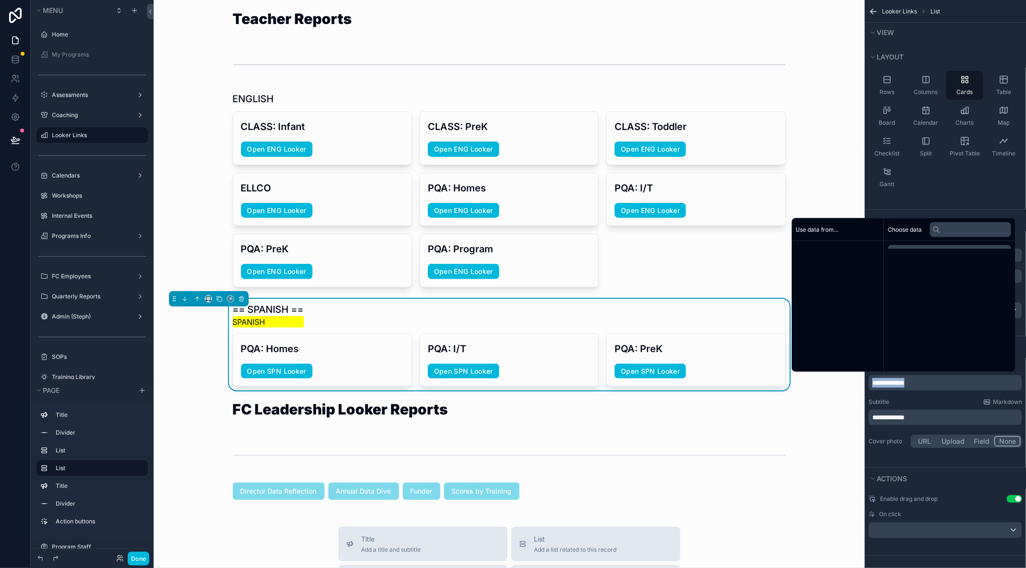
click at [946, 378] on p "**********" at bounding box center [946, 383] width 148 height 10
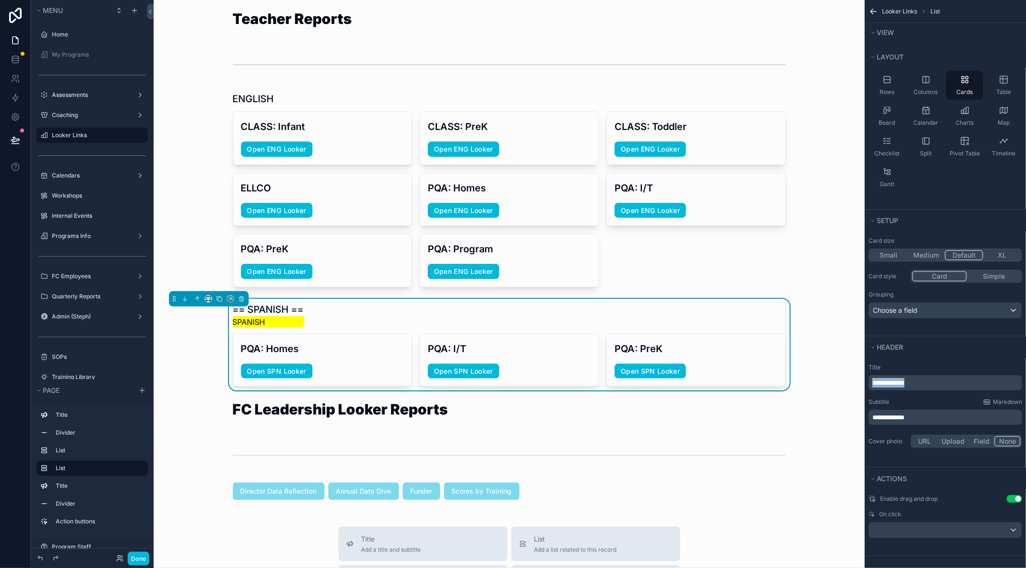
click at [946, 378] on p "**********" at bounding box center [946, 383] width 148 height 10
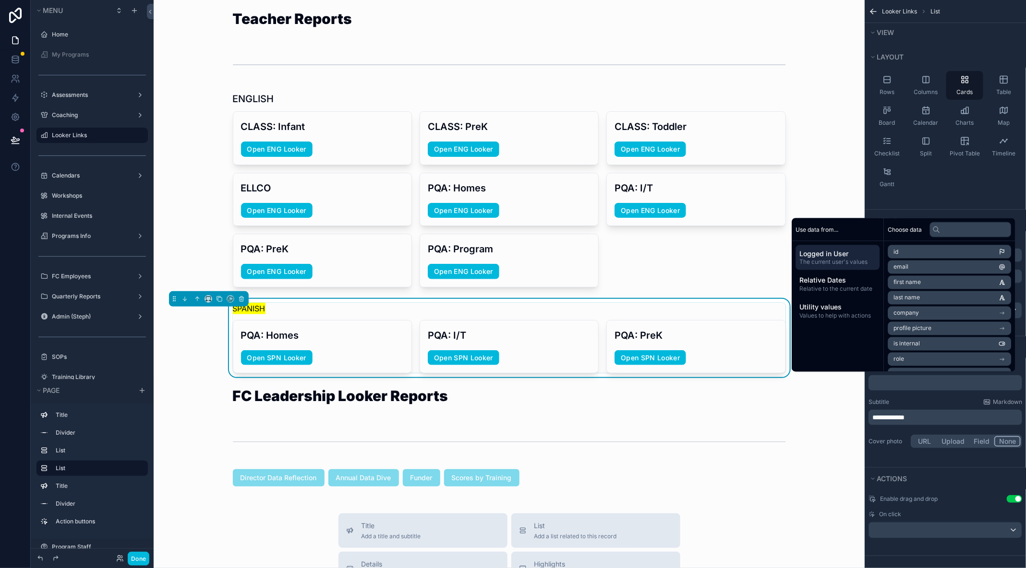
click at [899, 395] on div "**********" at bounding box center [944, 407] width 161 height 94
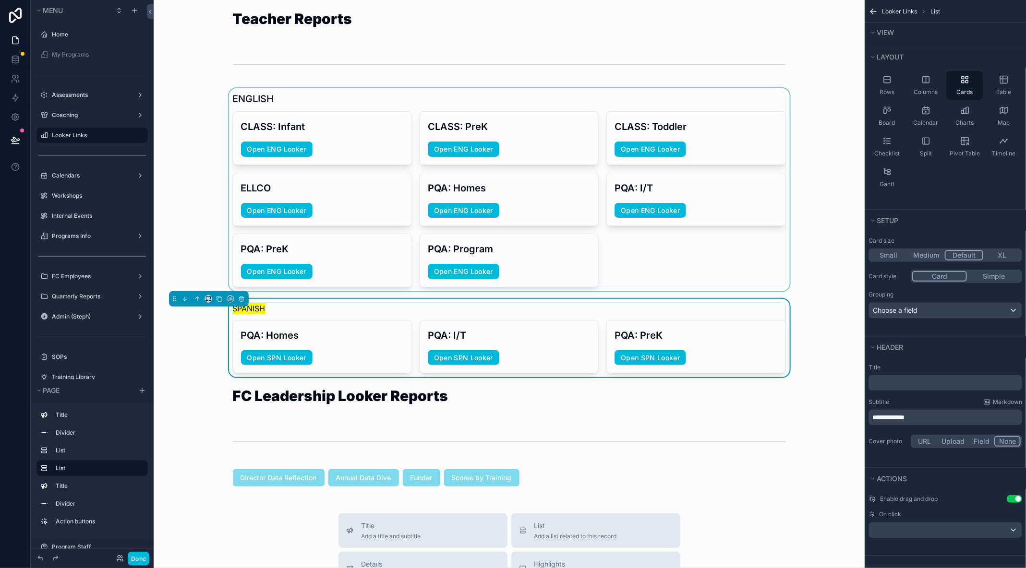
click at [775, 101] on div "scrollable content" at bounding box center [508, 189] width 695 height 203
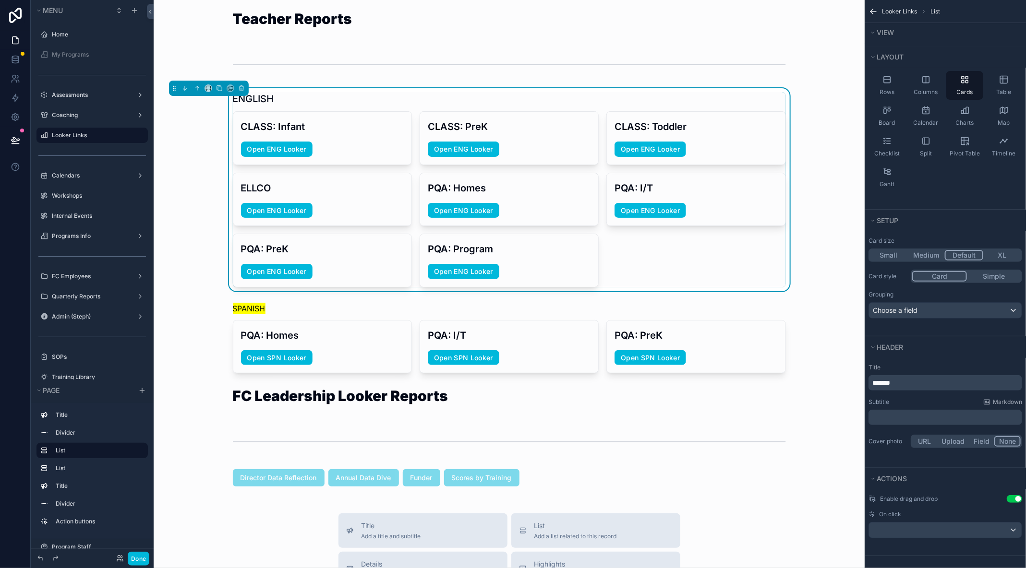
click at [900, 415] on p "﻿" at bounding box center [946, 418] width 148 height 10
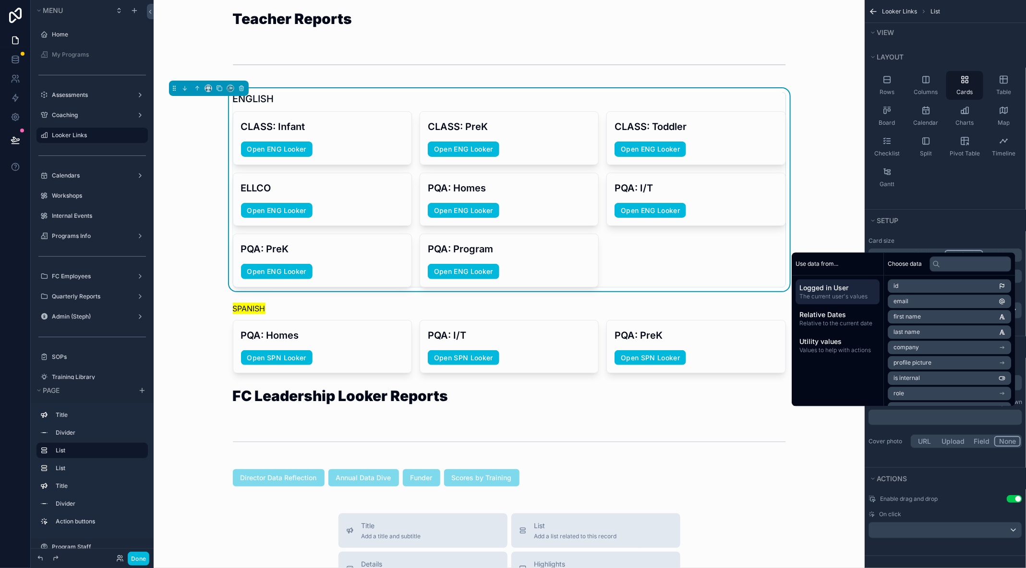
paste div "scrollable content"
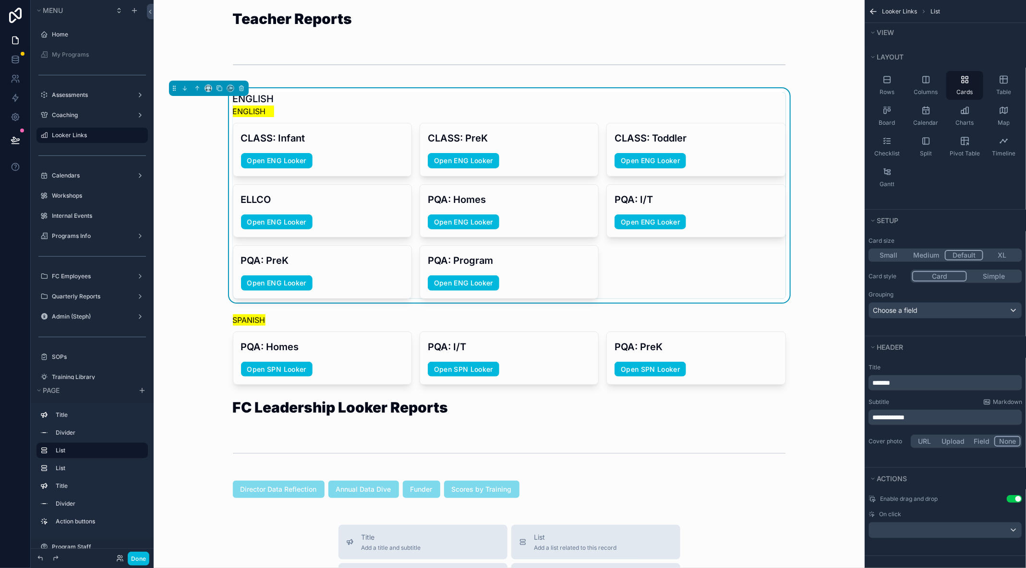
click at [843, 217] on div "ENGLISH ENGLISH CLASS: Infant Open ENG Looker CLASS: PreK Open ENG Looker CLASS…" at bounding box center [508, 195] width 695 height 215
click at [917, 380] on p "*******" at bounding box center [946, 383] width 148 height 10
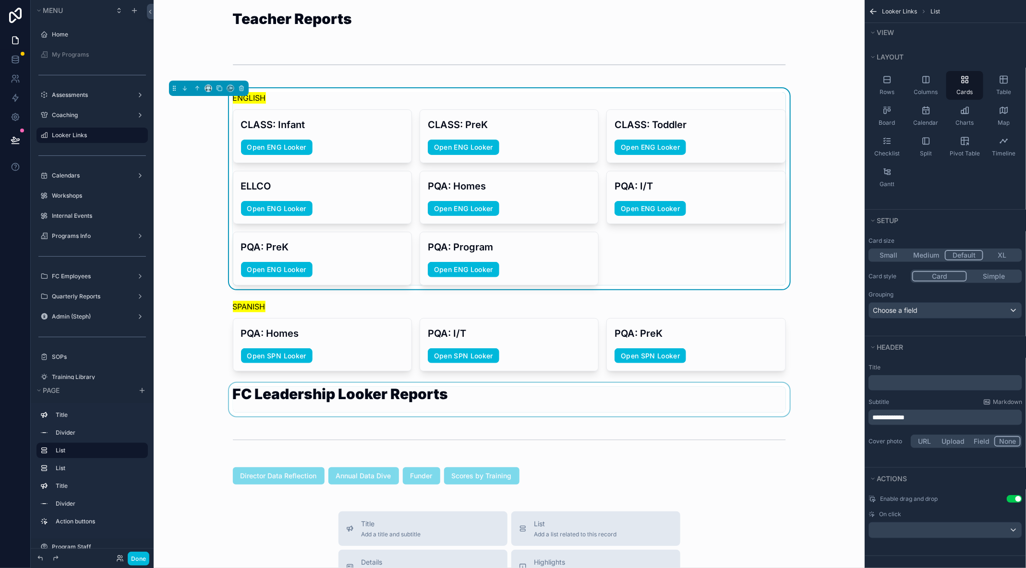
click at [842, 400] on div "scrollable content" at bounding box center [508, 400] width 695 height 34
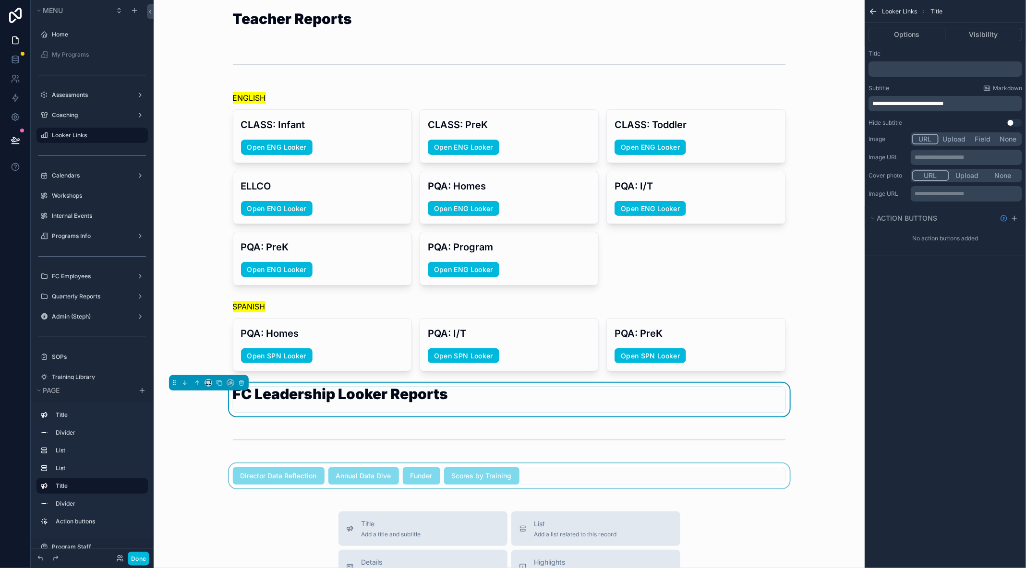
click at [647, 466] on div "scrollable content" at bounding box center [508, 476] width 695 height 25
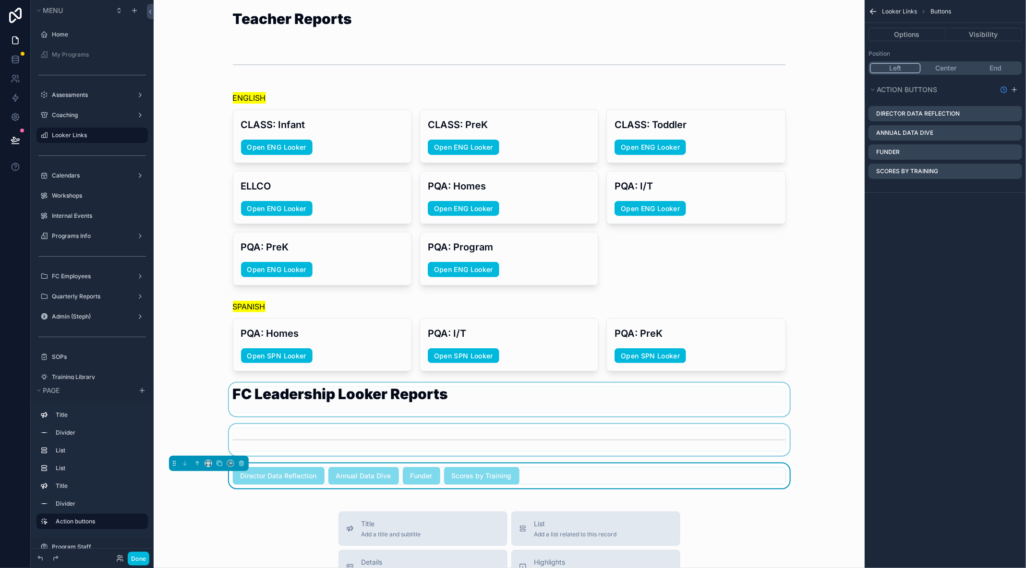
click at [552, 427] on div "scrollable content" at bounding box center [508, 440] width 695 height 32
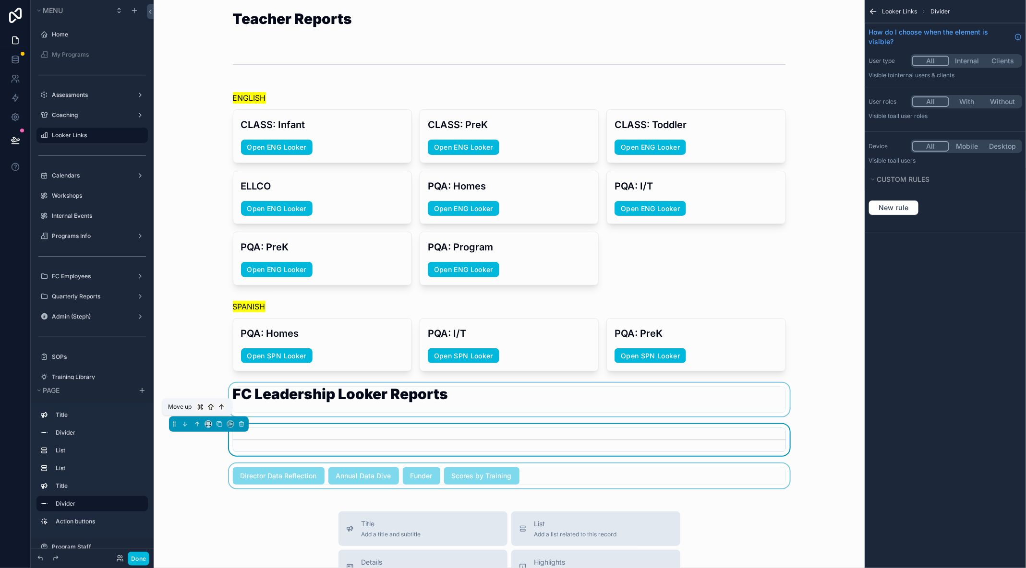
click at [195, 423] on icon "scrollable content" at bounding box center [197, 424] width 7 height 7
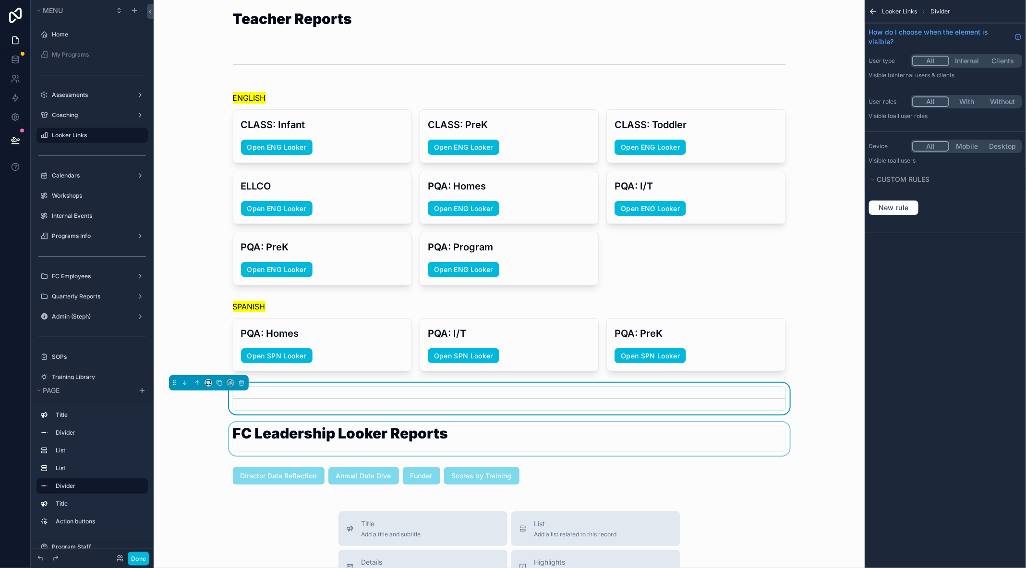
click at [202, 451] on div "scrollable content" at bounding box center [508, 439] width 695 height 34
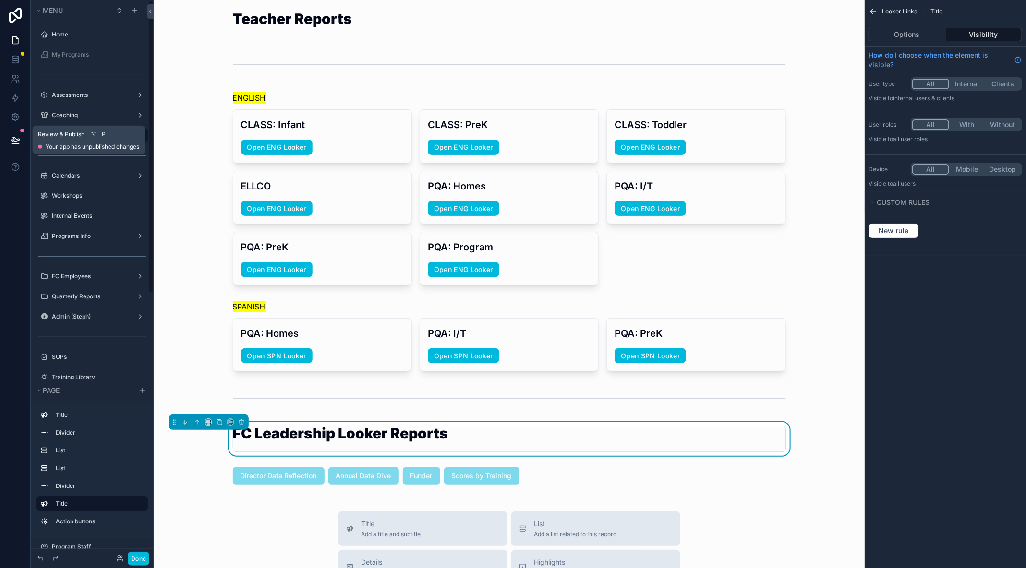
click at [15, 144] on icon at bounding box center [16, 140] width 10 height 10
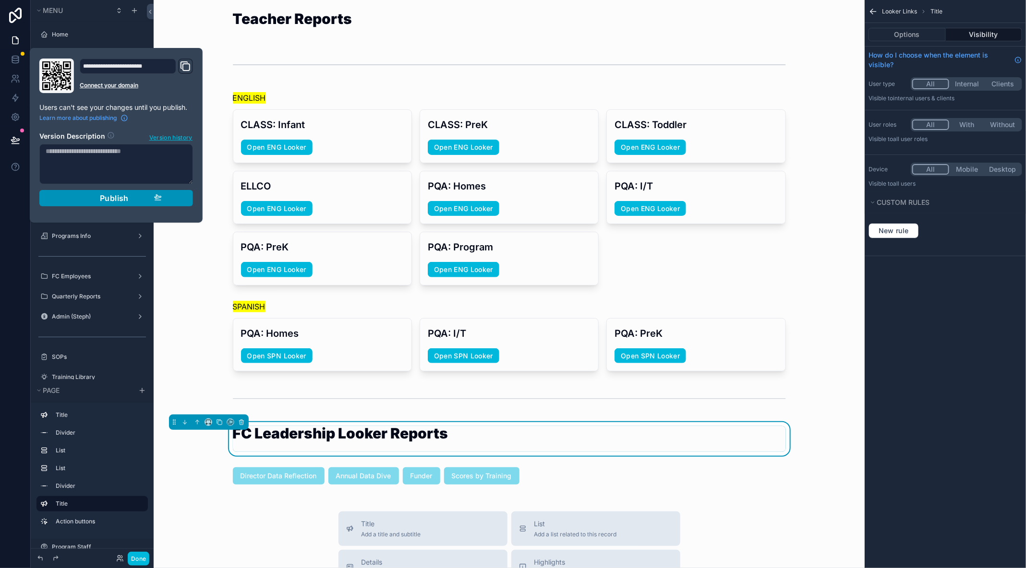
click at [126, 198] on span "Publish" at bounding box center [114, 198] width 29 height 10
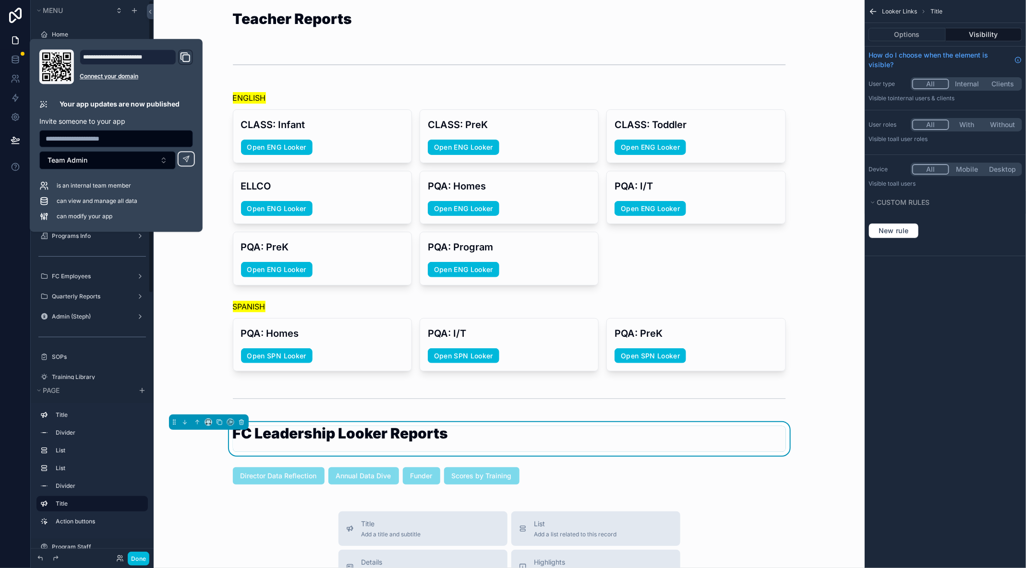
click at [139, 559] on button "Done" at bounding box center [139, 559] width 22 height 14
